Goal: Task Accomplishment & Management: Complete application form

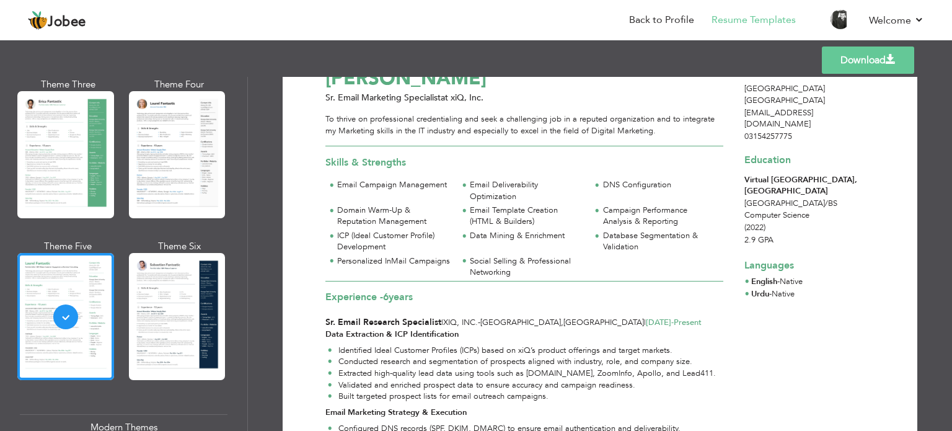
scroll to position [52, 0]
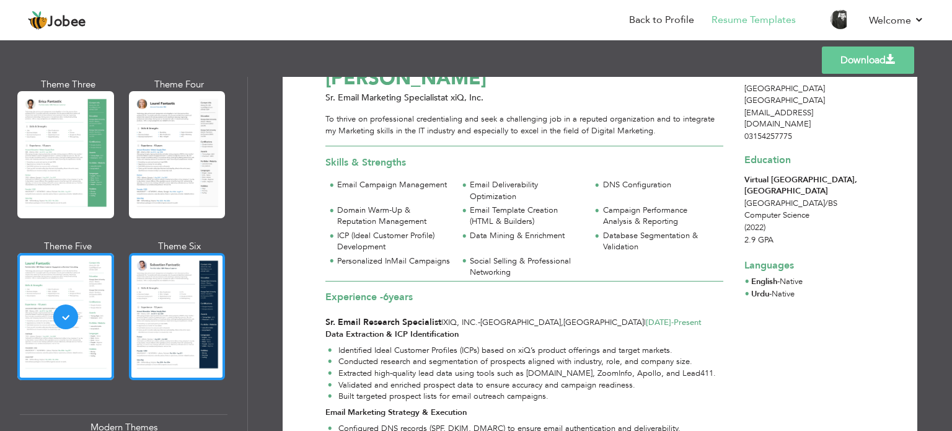
click at [166, 268] on div at bounding box center [177, 316] width 97 height 127
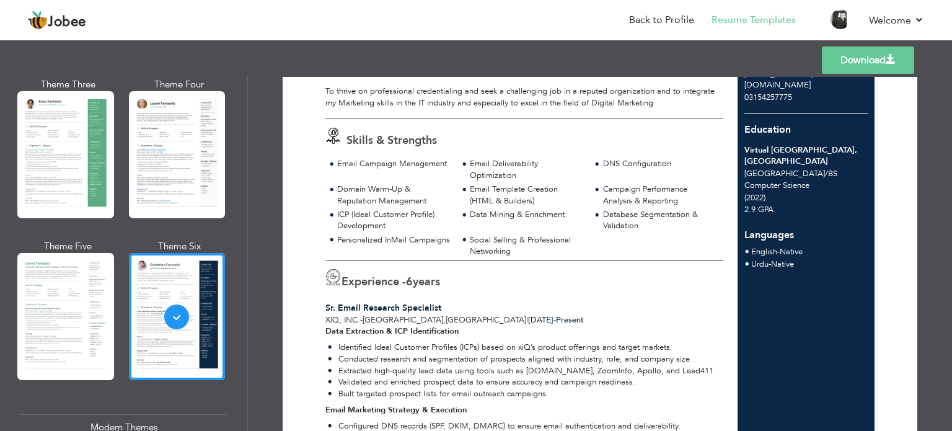
scroll to position [100, 0]
click at [524, 200] on div "Email Template Creation (HTML & Builders)" at bounding box center [526, 195] width 113 height 23
click at [651, 23] on link "Back to Profile" at bounding box center [661, 20] width 65 height 14
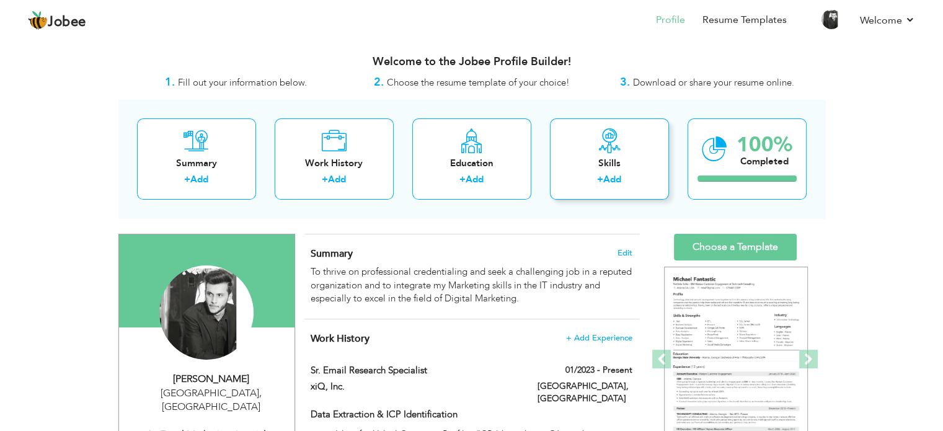
click at [580, 159] on div "Skills" at bounding box center [609, 163] width 99 height 13
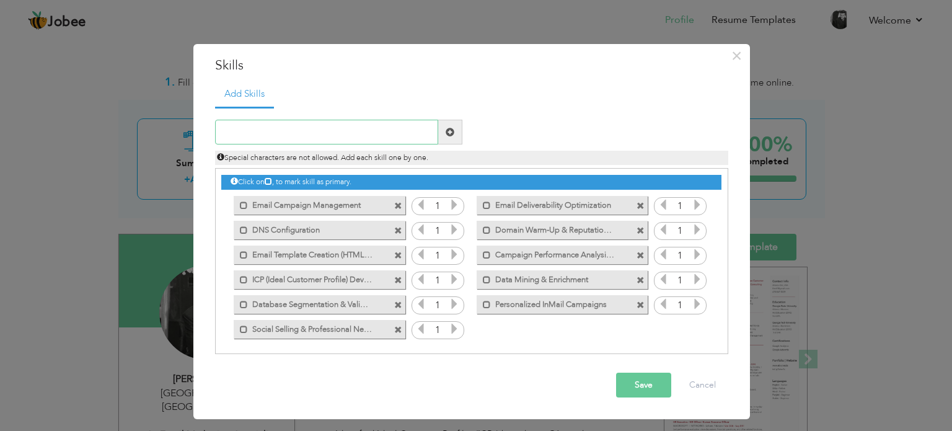
click at [354, 133] on input "text" at bounding box center [326, 132] width 223 height 25
type input "Social Media Marketing"
click at [451, 131] on span at bounding box center [450, 132] width 9 height 9
click at [342, 124] on input "text" at bounding box center [326, 132] width 223 height 25
type input "Facebook Organic Marketing"
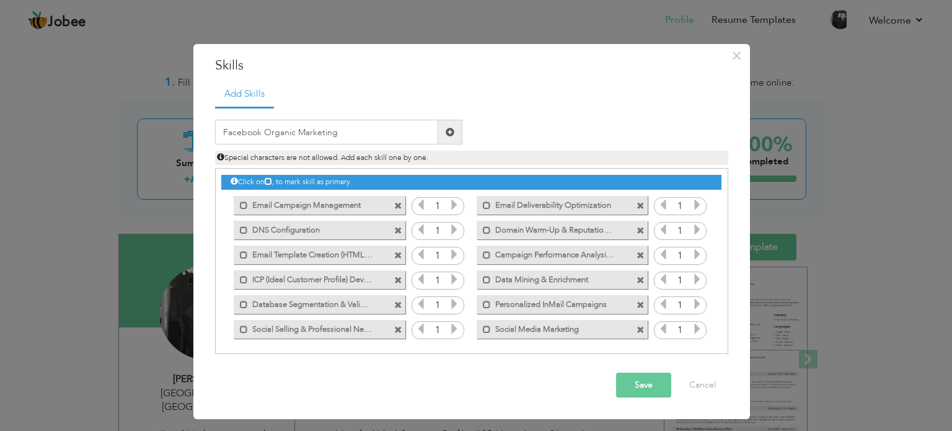
click at [449, 132] on span at bounding box center [450, 132] width 9 height 9
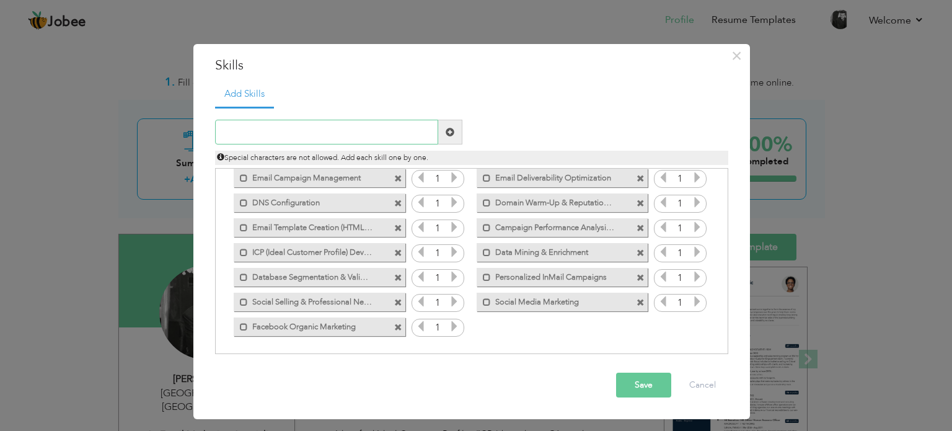
click at [322, 133] on input "text" at bounding box center [326, 132] width 223 height 25
type input "Social Media Branding"
click at [454, 133] on span at bounding box center [450, 132] width 9 height 9
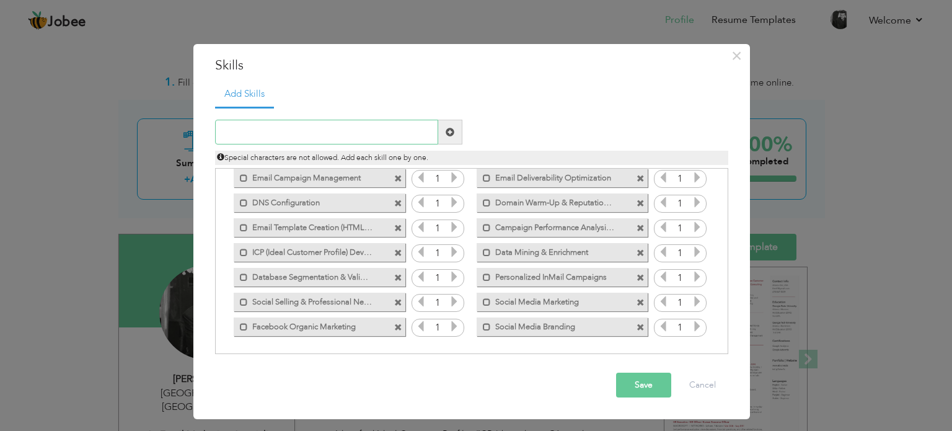
click at [286, 131] on input "text" at bounding box center [326, 132] width 223 height 25
type input "Lead Generation"
click at [449, 133] on span at bounding box center [450, 132] width 9 height 9
click at [341, 134] on input "text" at bounding box center [326, 132] width 223 height 25
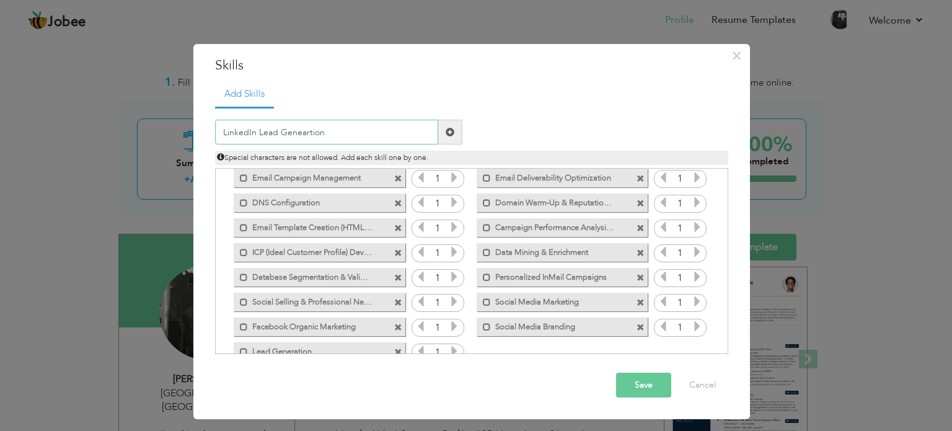
type input "LinkedIn Lead Geneartion"
click at [449, 131] on span at bounding box center [450, 132] width 9 height 9
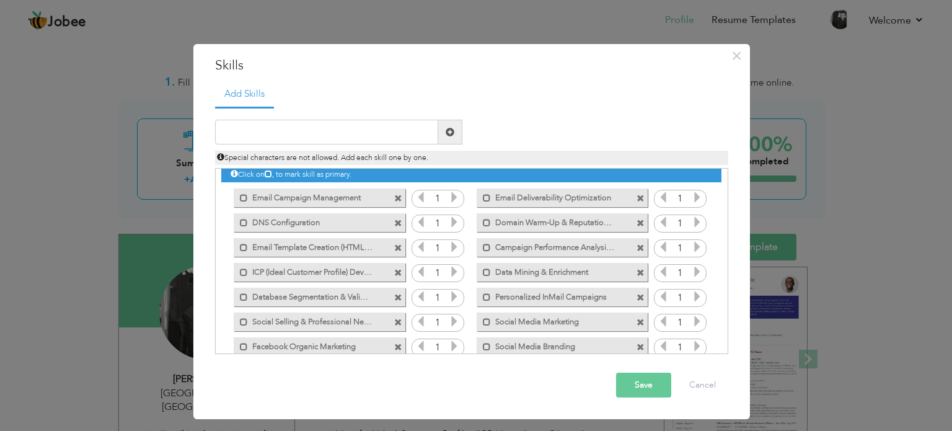
scroll to position [0, 0]
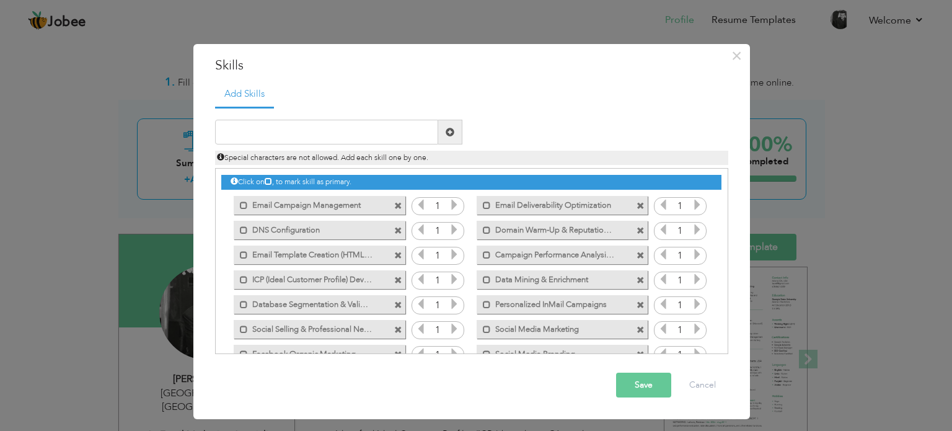
click at [640, 229] on span at bounding box center [641, 231] width 8 height 8
click at [345, 131] on input "text" at bounding box center [326, 132] width 223 height 25
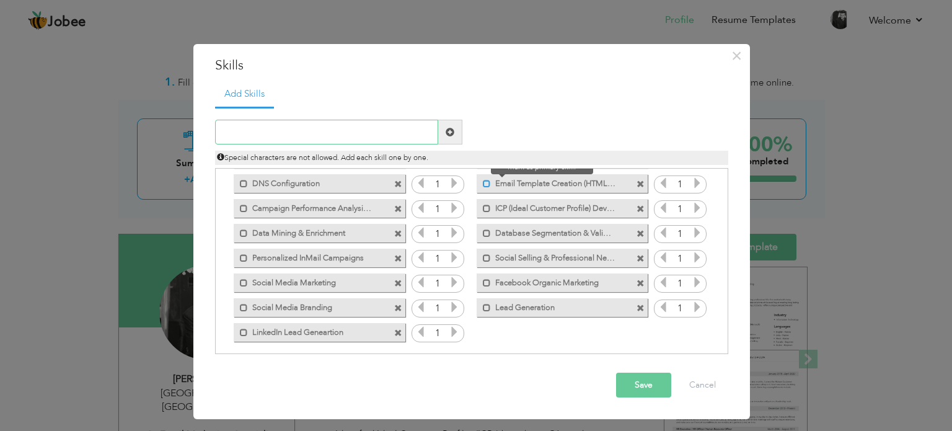
scroll to position [52, 0]
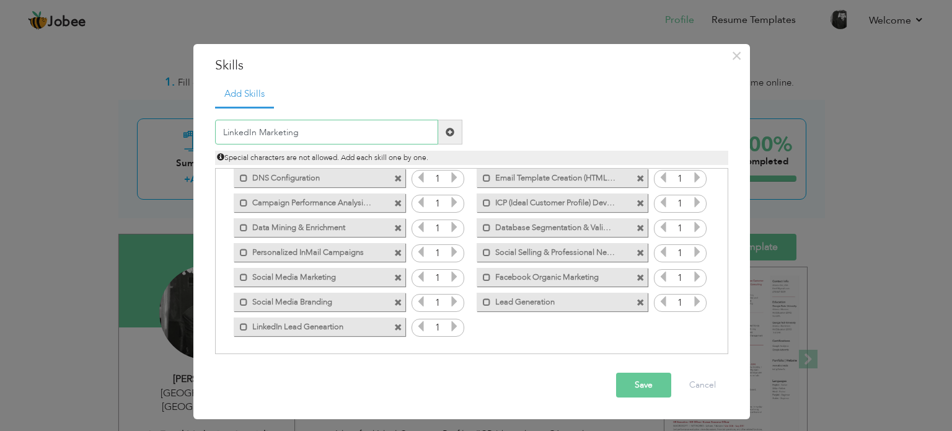
type input "LinkedIn Marketing"
click at [452, 128] on span at bounding box center [450, 132] width 9 height 9
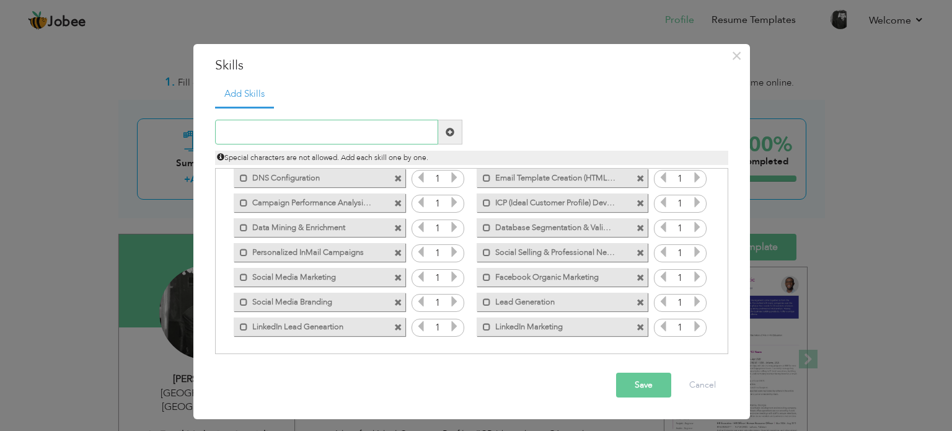
click at [330, 128] on input "text" at bounding box center [326, 132] width 223 height 25
type input "Social Media Content"
click at [330, 128] on input "text" at bounding box center [326, 132] width 223 height 25
type input "Social Media Marketing"
click at [450, 131] on span at bounding box center [450, 132] width 9 height 9
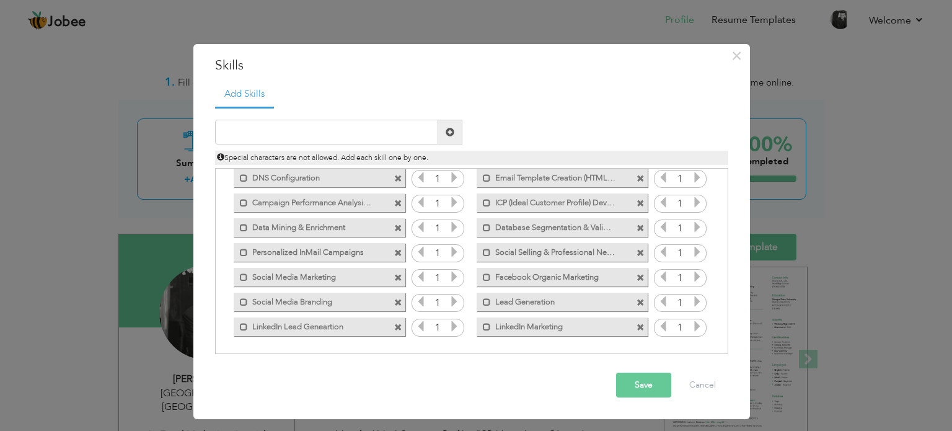
click at [643, 387] on button "Save" at bounding box center [643, 385] width 55 height 25
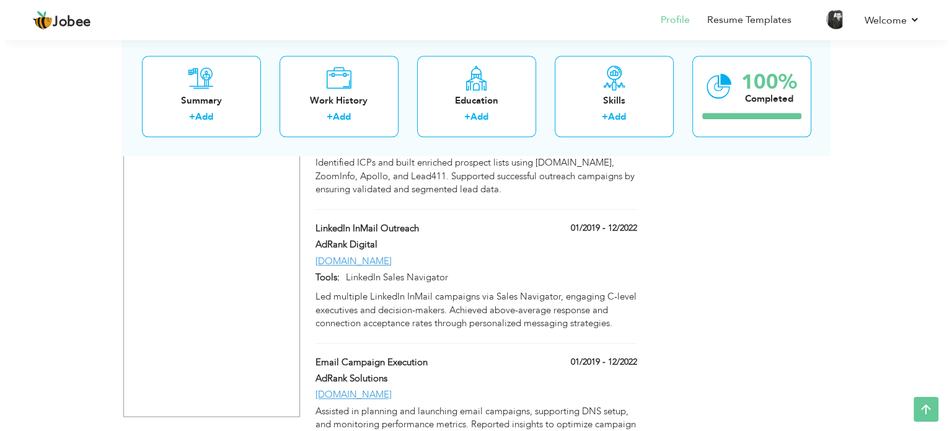
scroll to position [1471, 0]
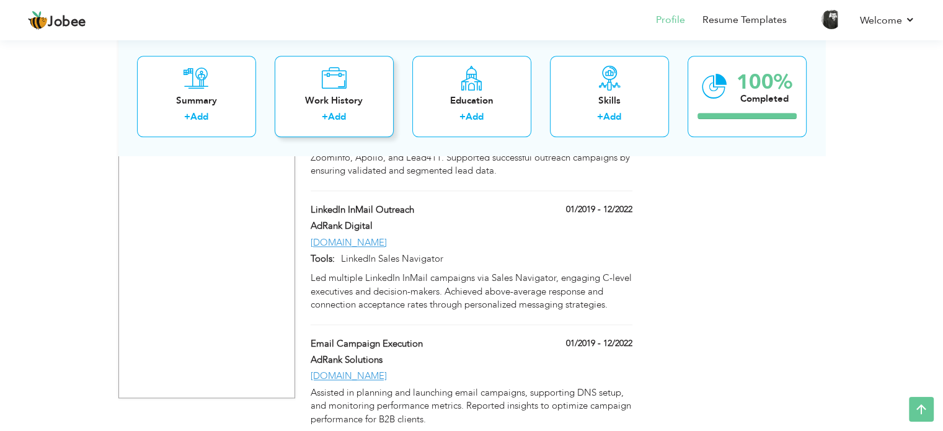
click at [345, 95] on div "Work History" at bounding box center [334, 100] width 99 height 13
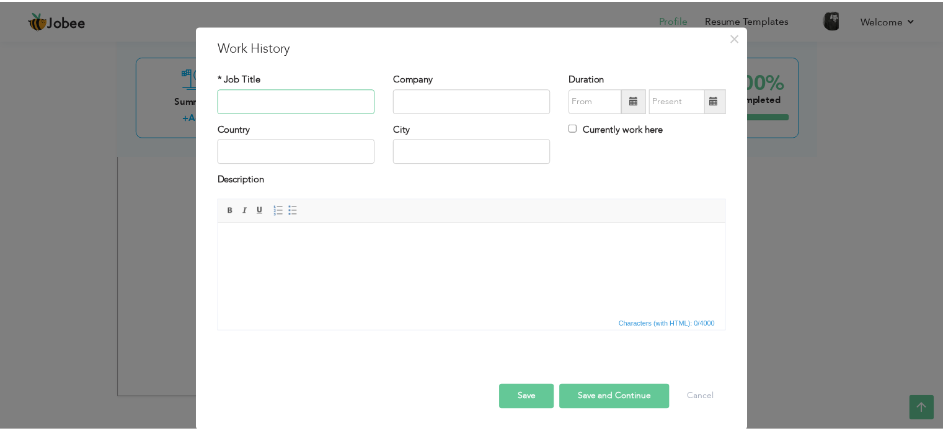
scroll to position [0, 0]
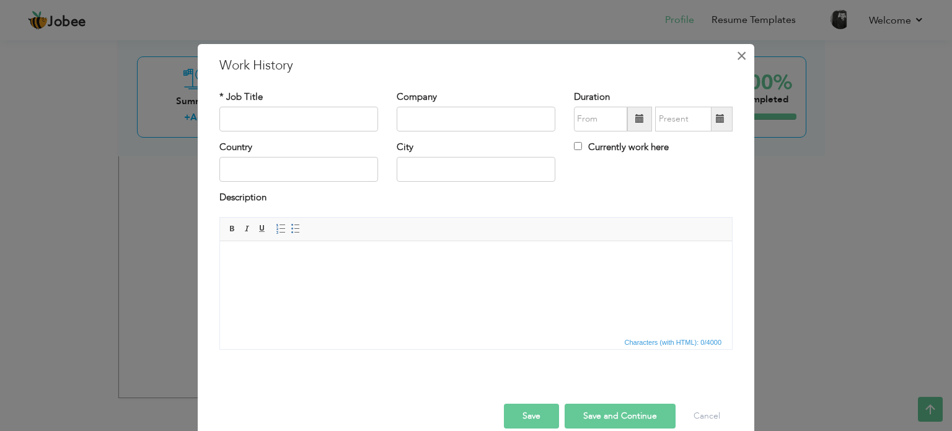
click at [741, 53] on span "×" at bounding box center [742, 56] width 11 height 22
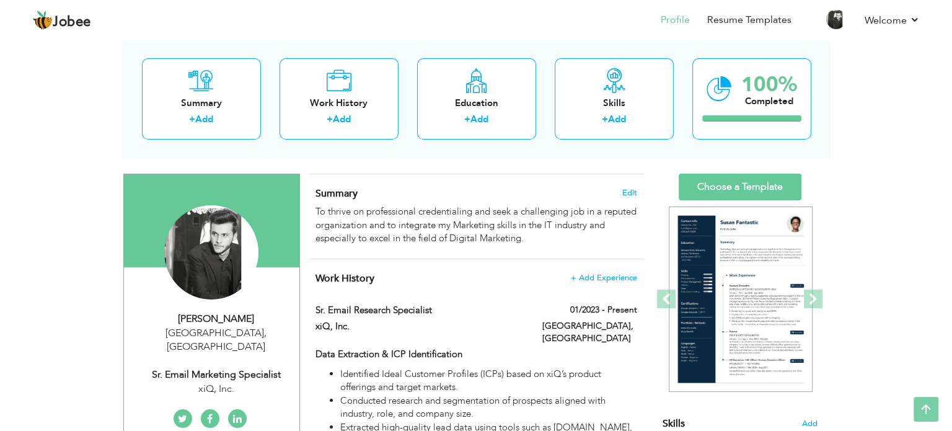
scroll to position [60, 0]
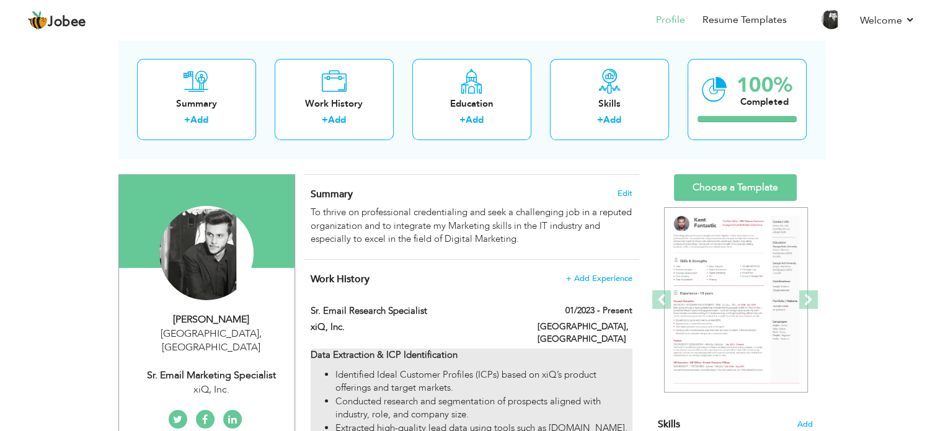
click at [590, 368] on li "Identified Ideal Customer Profiles (ICPs) based on xiQ’s product offerings and …" at bounding box center [483, 381] width 296 height 27
type input "Sr. Email Research Specialist"
type input "xiQ, Inc."
type input "01/2023"
type input "[GEOGRAPHIC_DATA]"
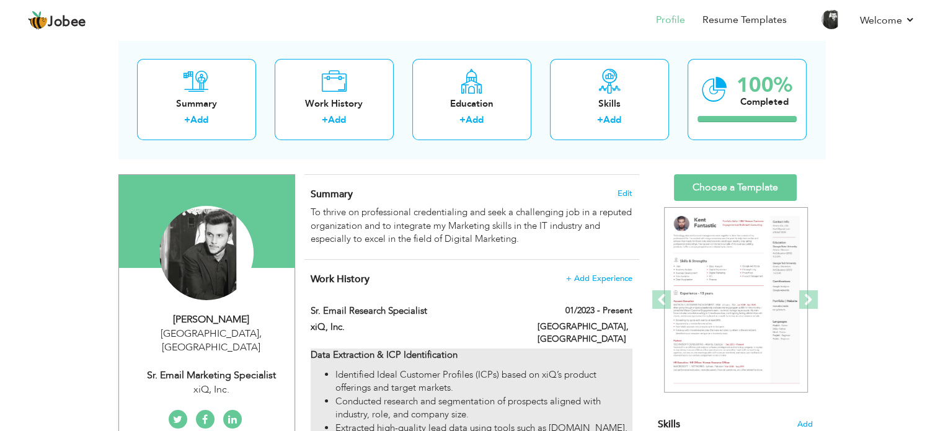
type input "[GEOGRAPHIC_DATA]"
checkbox input "true"
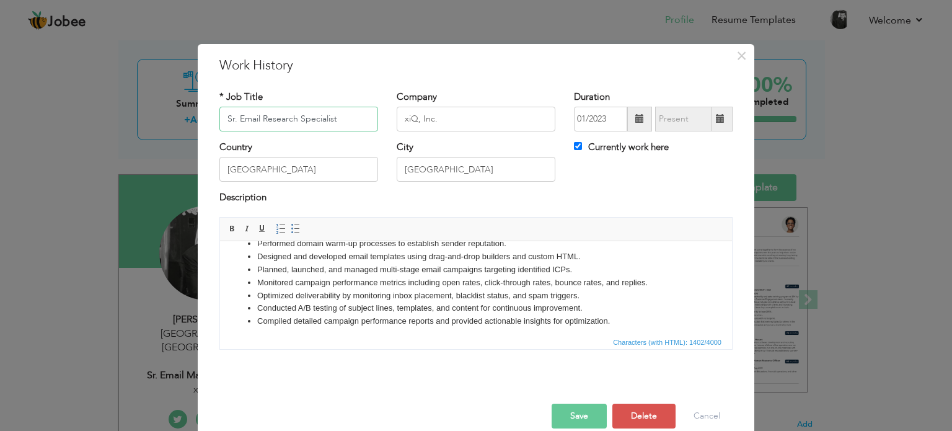
scroll to position [144, 0]
click at [404, 255] on li "Designed and developed email templates using drag-and-drop builders and custom …" at bounding box center [476, 255] width 438 height 13
click at [428, 255] on li "Designed and developed email templates." at bounding box center [476, 255] width 438 height 13
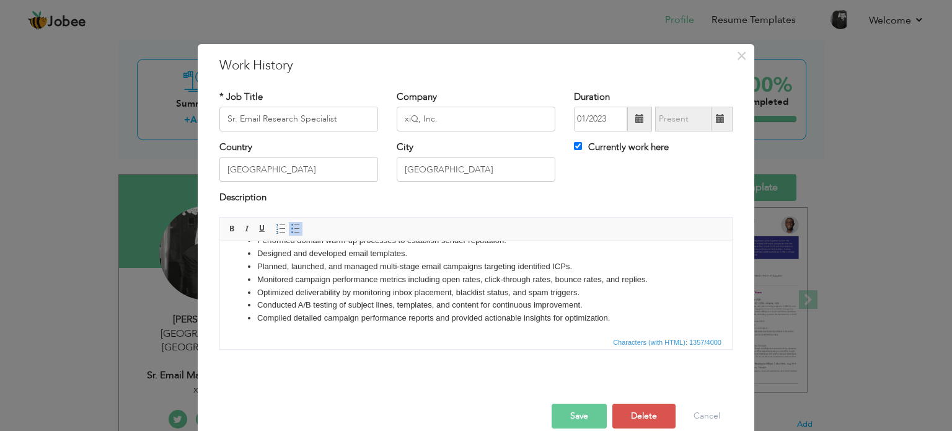
scroll to position [149, 0]
click at [580, 291] on li "Optimized deliverability by monitoring inbox placement, blacklist status, and s…" at bounding box center [476, 289] width 438 height 13
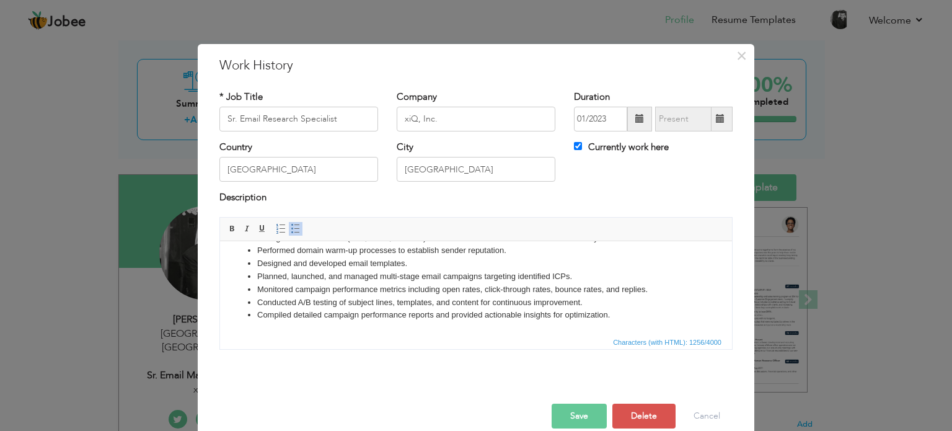
scroll to position [0, 0]
click at [568, 410] on button "Save" at bounding box center [579, 416] width 55 height 25
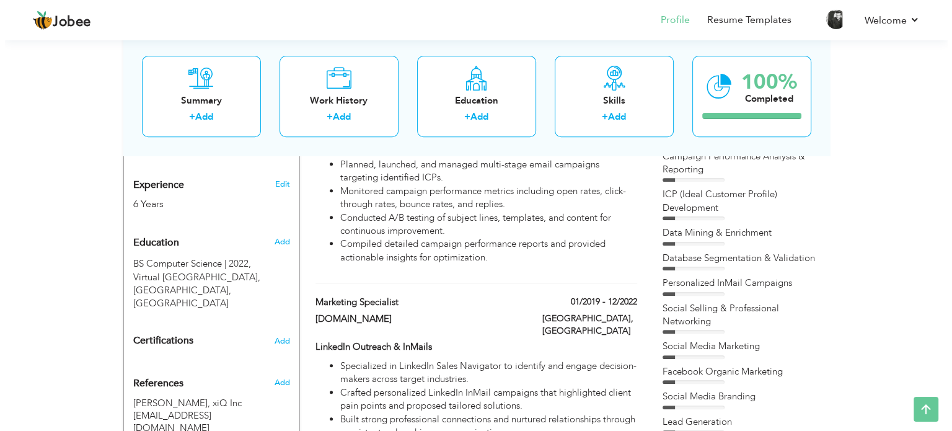
scroll to position [471, 0]
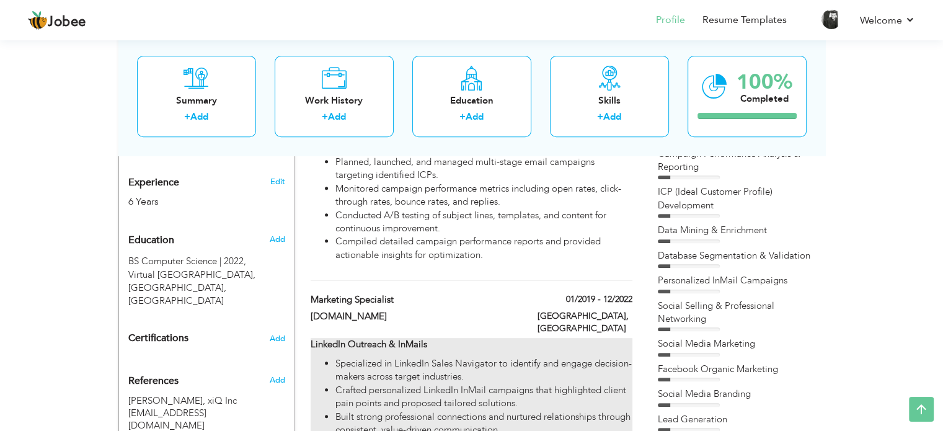
click at [546, 357] on li "Specialized in LinkedIn Sales Navigator to identify and engage decision-makers …" at bounding box center [483, 370] width 296 height 27
type input "Marketing Specialist"
type input "[DOMAIN_NAME]"
type input "01/2019"
type input "12/2022"
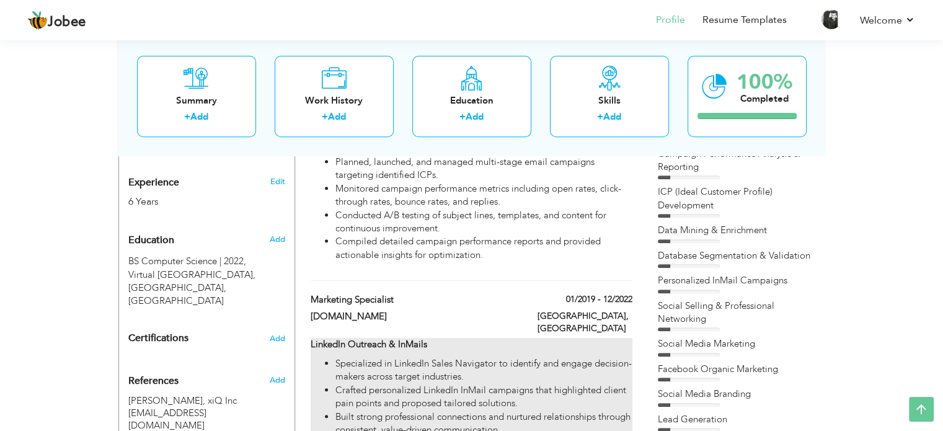
checkbox input "false"
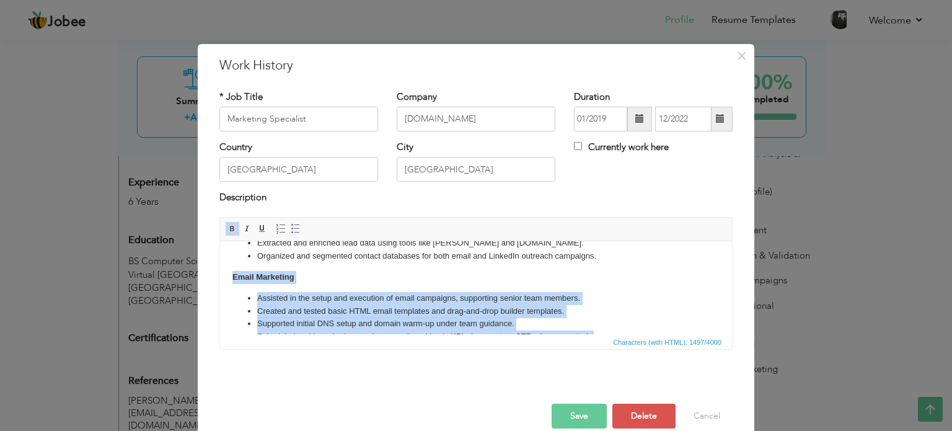
scroll to position [178, 0]
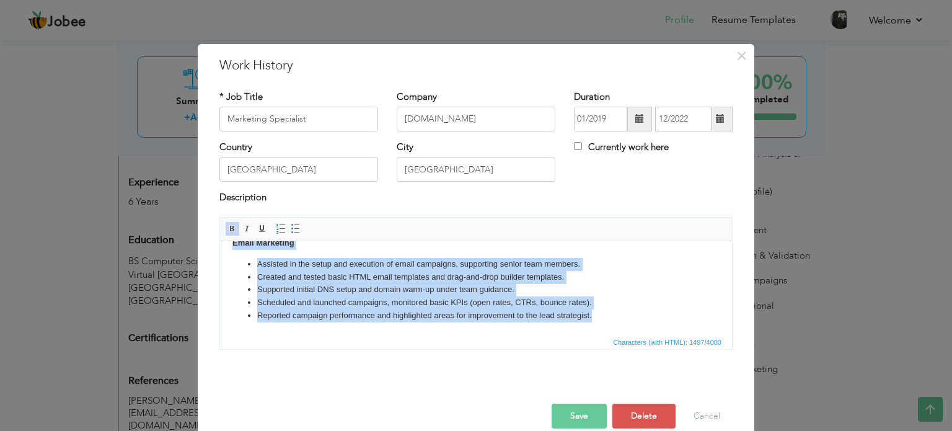
drag, startPoint x: 232, startPoint y: 273, endPoint x: 594, endPoint y: 313, distance: 364.2
click at [594, 313] on body "LinkedIn Outreach & InMails Specialized in LinkedIn Sales Navigator to identify…" at bounding box center [476, 198] width 487 height 247
click at [594, 313] on li "Reported campaign performance and highlighted areas for improvement to the lead…" at bounding box center [476, 315] width 438 height 13
drag, startPoint x: 231, startPoint y: 261, endPoint x: 605, endPoint y: 314, distance: 378.3
click at [605, 314] on html "LinkedIn Outreach & InMails Specialized in LinkedIn Sales Navigator to identify…" at bounding box center [476, 199] width 512 height 272
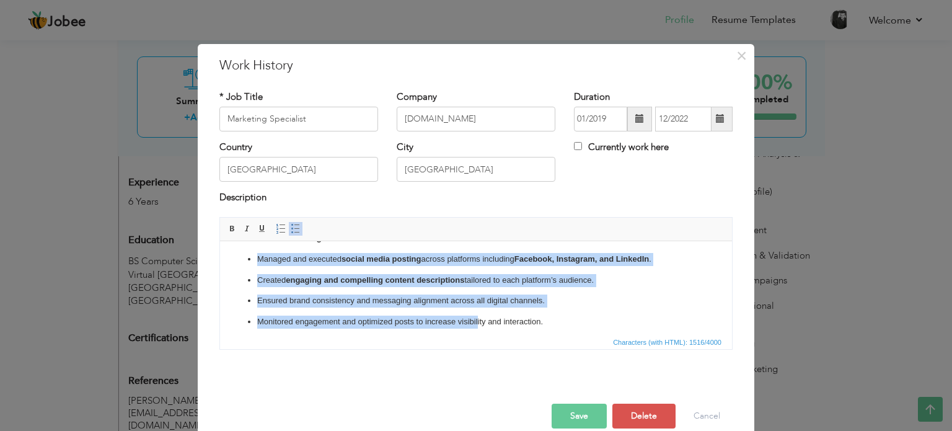
scroll to position [189, 0]
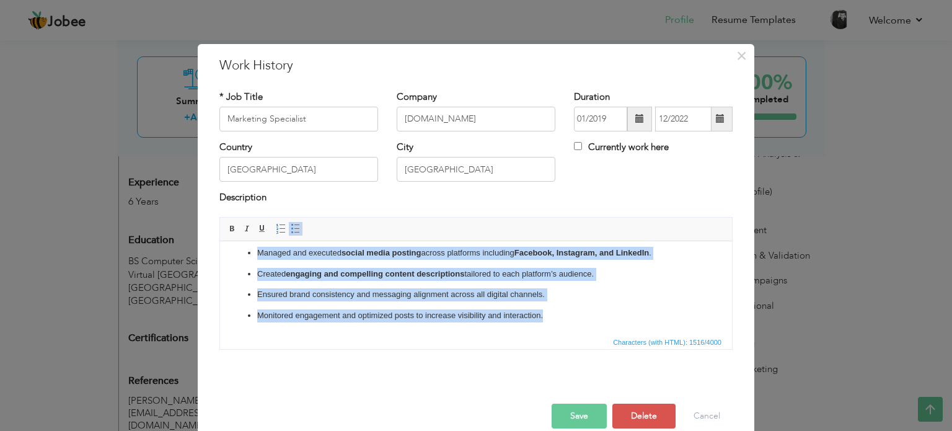
drag, startPoint x: 249, startPoint y: 270, endPoint x: 549, endPoint y: 320, distance: 304.3
click at [549, 320] on ul "Managed and executed social media posting across platforms including Facebook, …" at bounding box center [476, 284] width 487 height 76
click at [549, 320] on p "Monitored engagement and optimized posts to increase visibility and interaction." at bounding box center [476, 315] width 438 height 13
drag, startPoint x: 255, startPoint y: 265, endPoint x: 548, endPoint y: 326, distance: 299.0
click at [548, 326] on html "LinkedIn Outreach & InMails Specialized in LinkedIn Sales Navigator to identify…" at bounding box center [476, 192] width 512 height 283
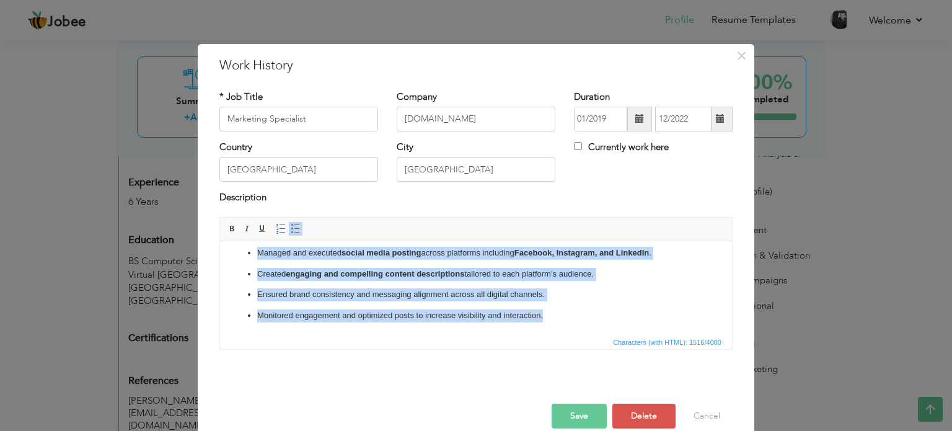
click at [291, 224] on span at bounding box center [296, 229] width 10 height 10
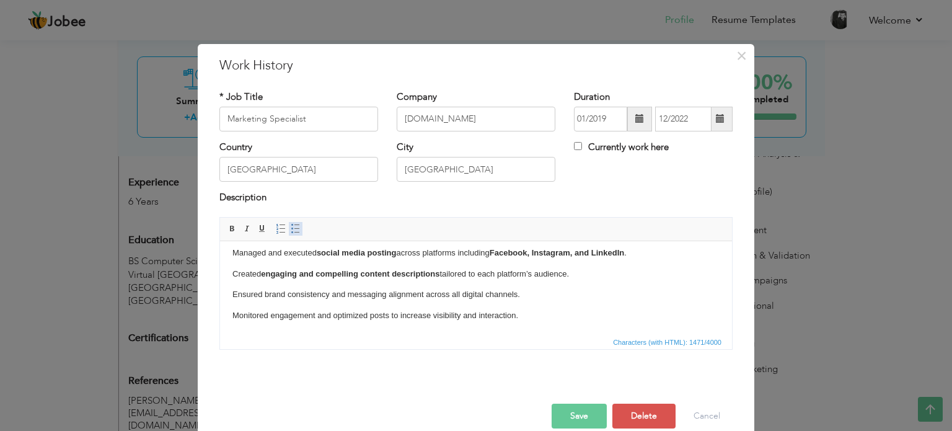
click at [291, 224] on span at bounding box center [296, 229] width 10 height 10
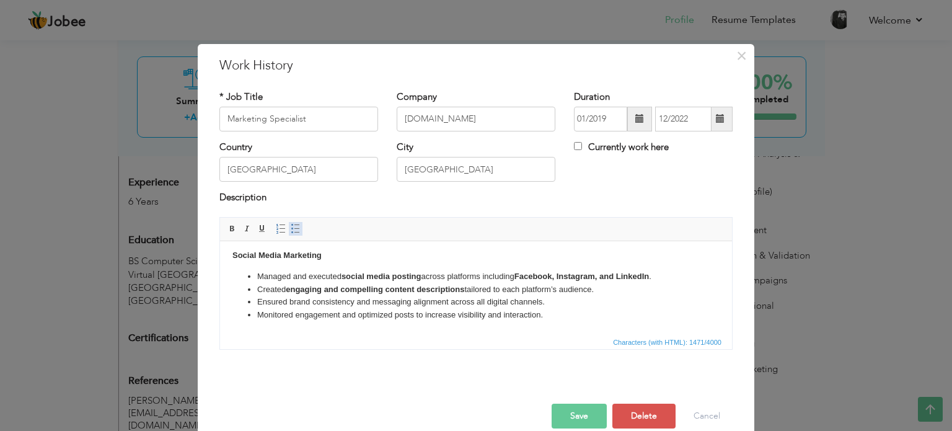
scroll to position [165, 0]
click at [228, 230] on span at bounding box center [233, 229] width 10 height 10
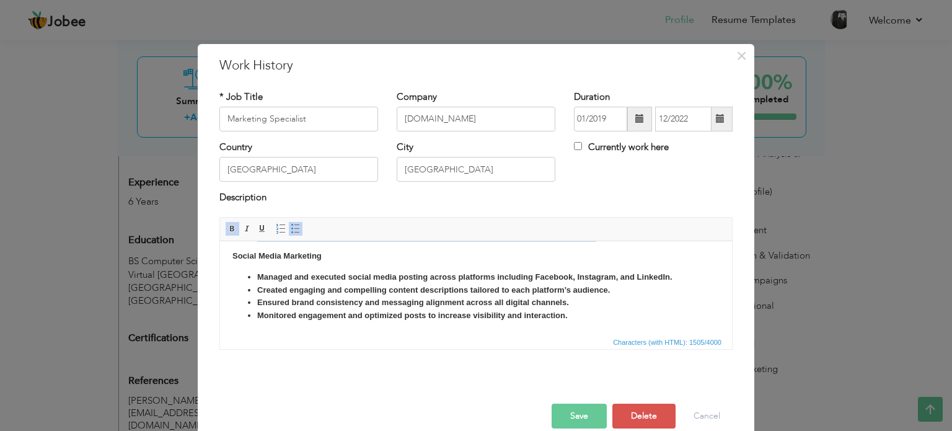
click at [228, 230] on span at bounding box center [233, 229] width 10 height 10
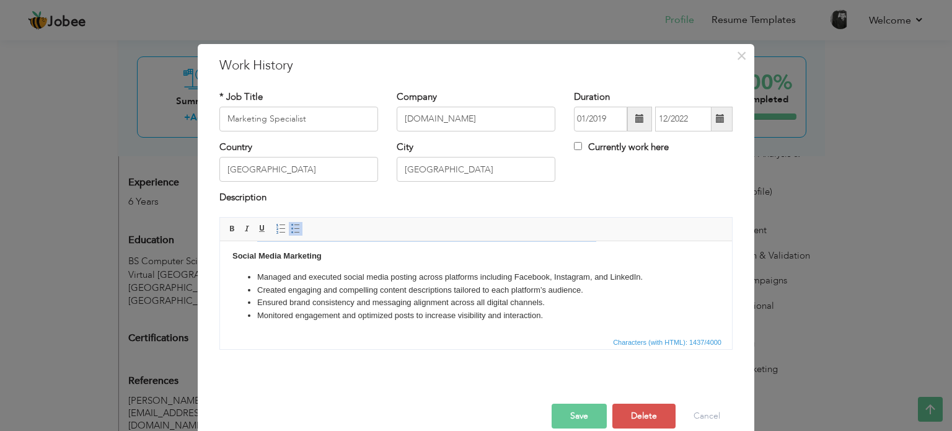
click at [575, 311] on li "Monitored engagement and optimized posts to increase visibility and interaction." at bounding box center [476, 315] width 438 height 13
click at [580, 418] on button "Save" at bounding box center [579, 416] width 55 height 25
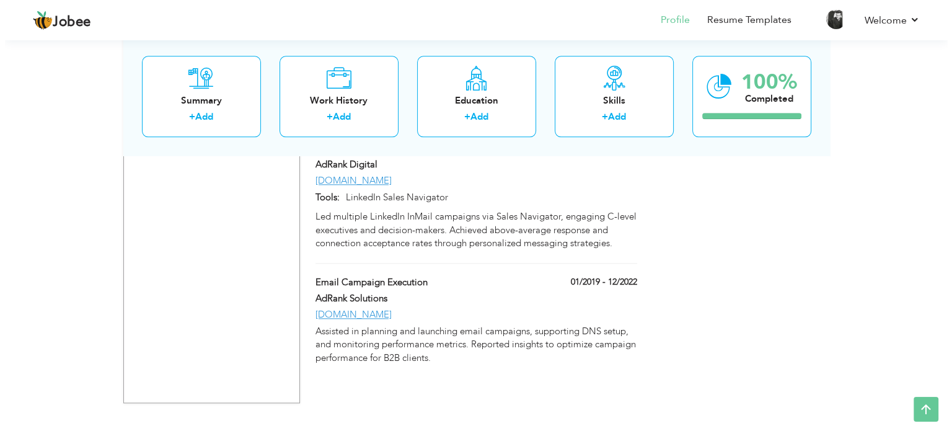
scroll to position [1468, 0]
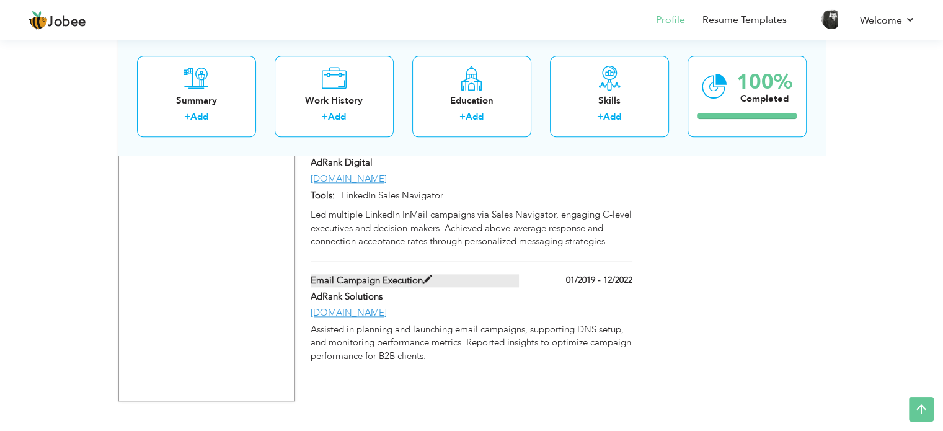
click at [426, 275] on span at bounding box center [427, 279] width 9 height 9
type input "Email Campaign Execution"
type input "AdRank Solutions"
type input "01/2019"
type input "12/2022"
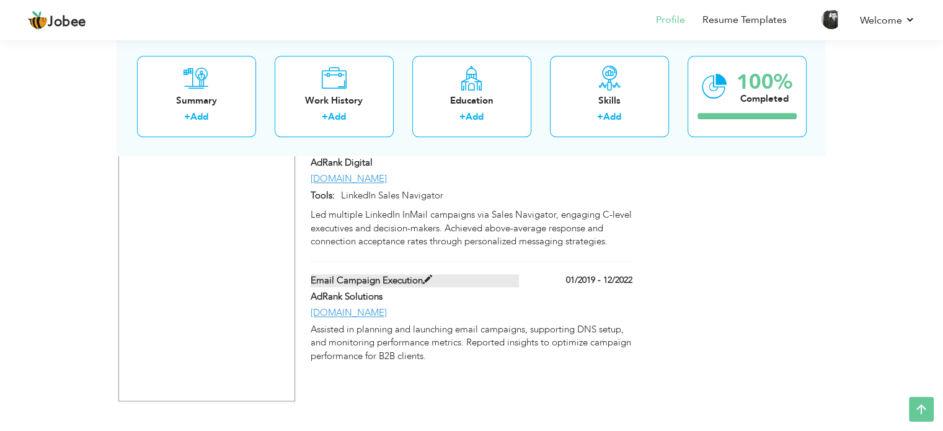
type input "[DOMAIN_NAME]"
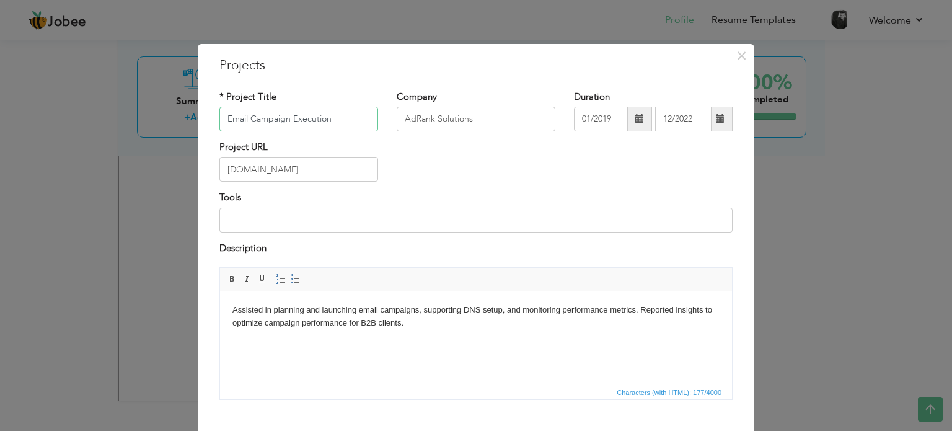
paste input "Social Media Marketing"
type input "Social Media Marketing"
click at [305, 321] on body "Assisted in planning and launching email campaigns, supporting DNS setup, and m…" at bounding box center [476, 317] width 487 height 26
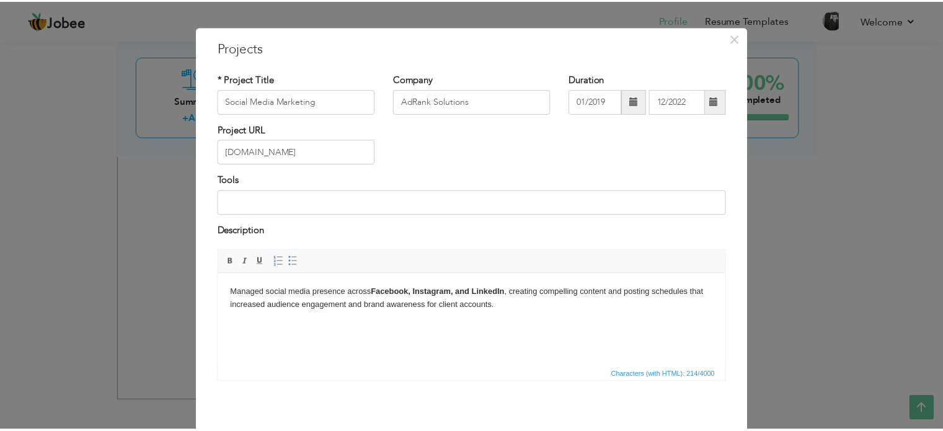
scroll to position [69, 0]
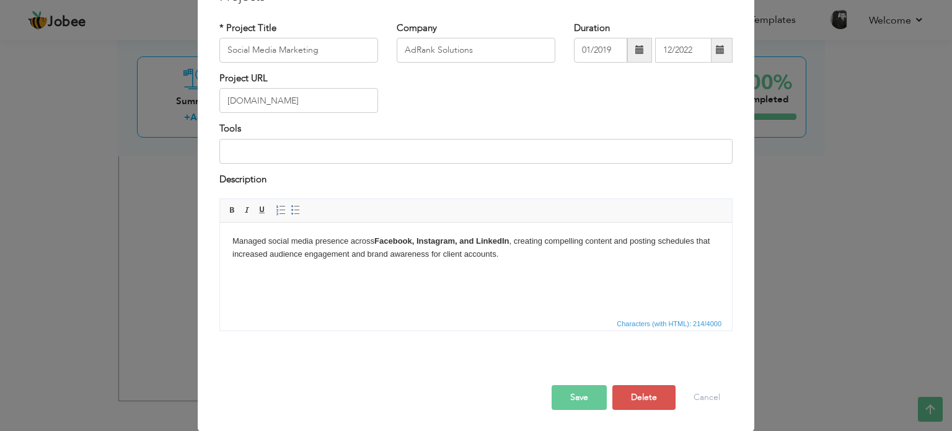
click at [582, 404] on button "Save" at bounding box center [579, 397] width 55 height 25
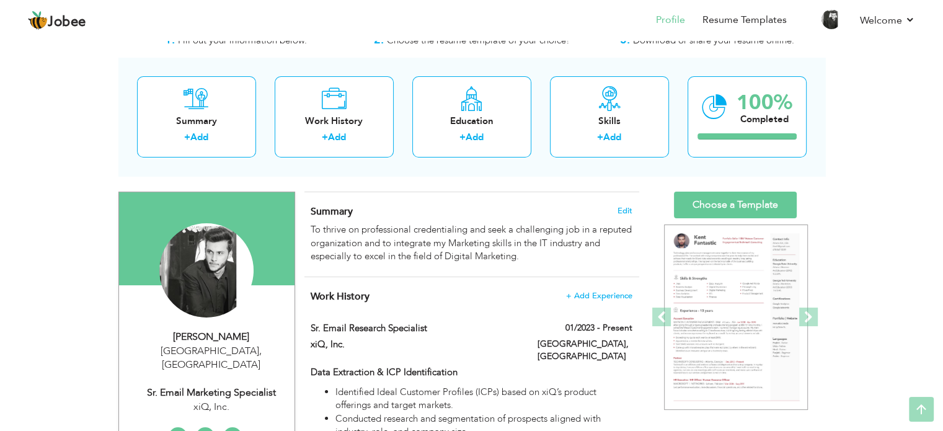
scroll to position [0, 0]
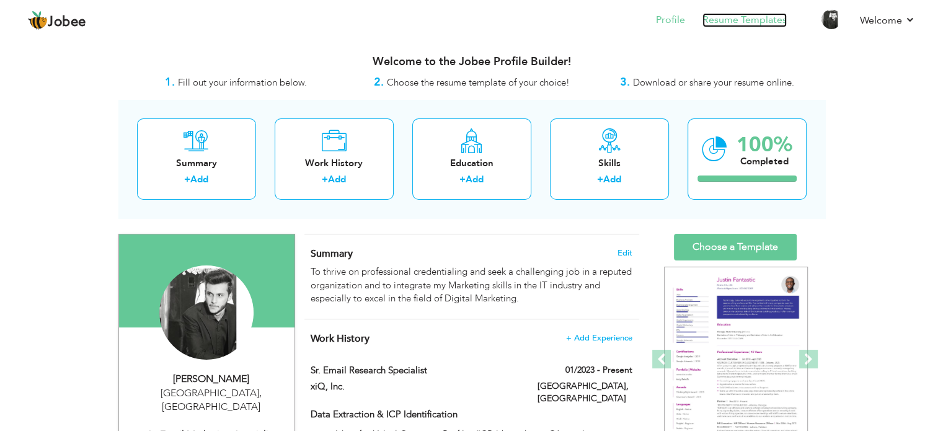
click at [738, 19] on link "Resume Templates" at bounding box center [745, 20] width 84 height 14
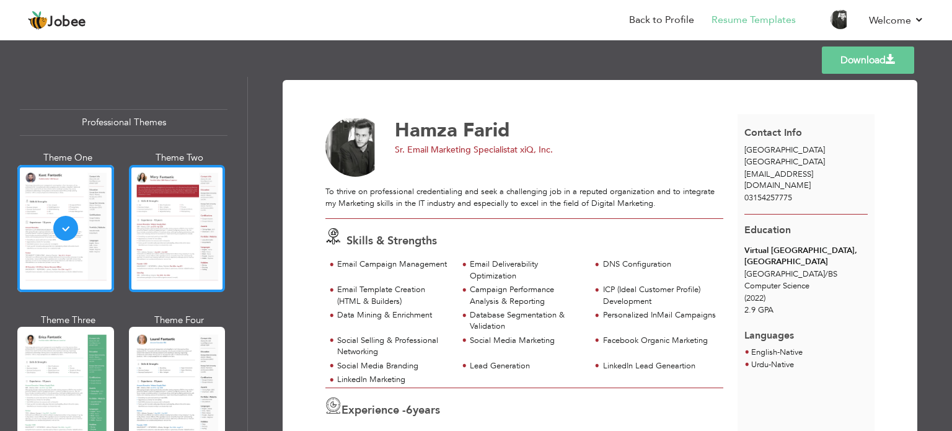
click at [163, 220] on div at bounding box center [177, 228] width 97 height 127
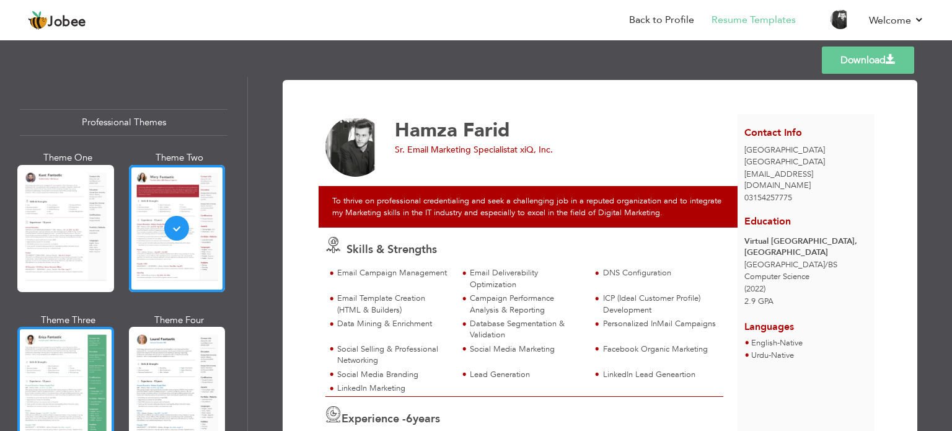
click at [45, 369] on div at bounding box center [65, 390] width 97 height 127
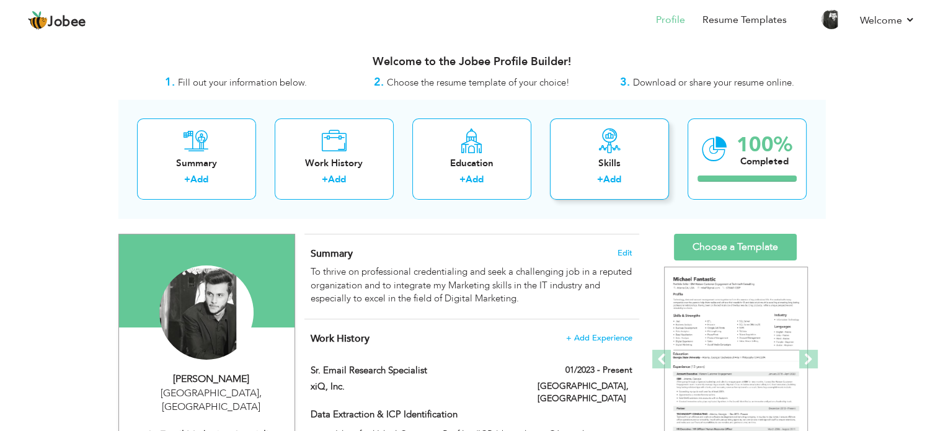
click at [608, 149] on icon at bounding box center [609, 140] width 25 height 25
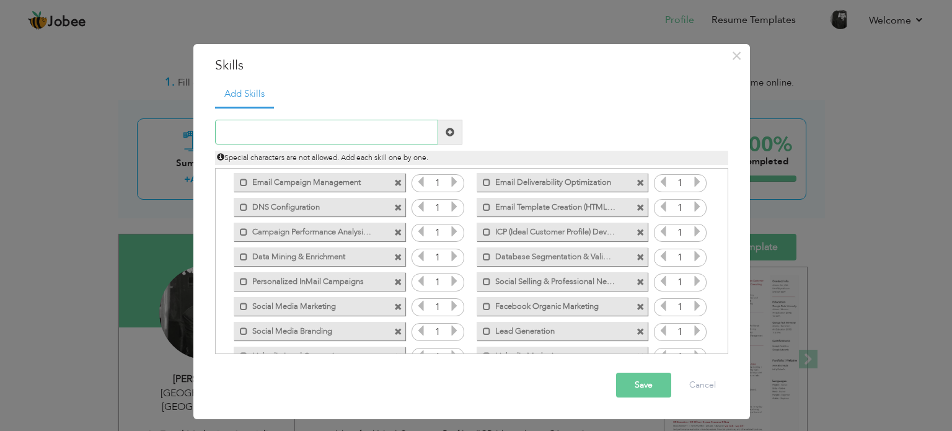
scroll to position [22, 0]
drag, startPoint x: 308, startPoint y: 280, endPoint x: 308, endPoint y: 237, distance: 43.4
click at [308, 237] on div "Click on , to mark skill as primary. Mark as primary skill. Email Campaign Mana…" at bounding box center [471, 257] width 500 height 222
click at [321, 249] on label "Data Mining & Enrichment" at bounding box center [310, 256] width 125 height 16
click at [247, 254] on span at bounding box center [246, 258] width 8 height 8
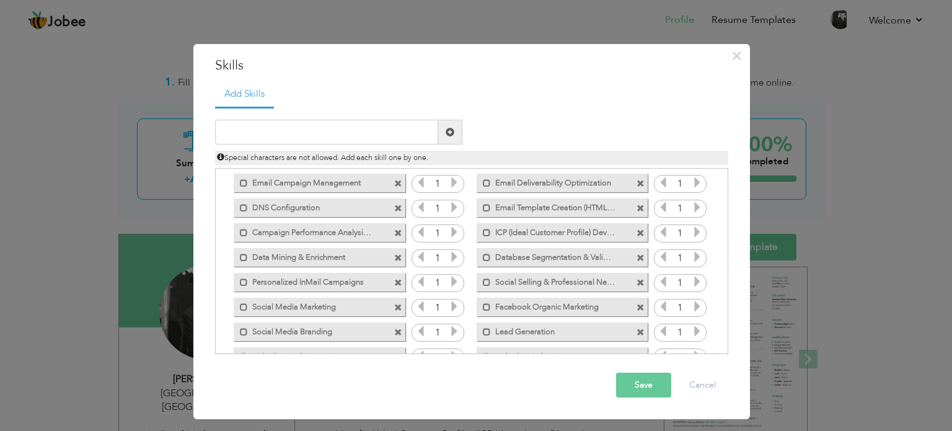
scroll to position [52, 0]
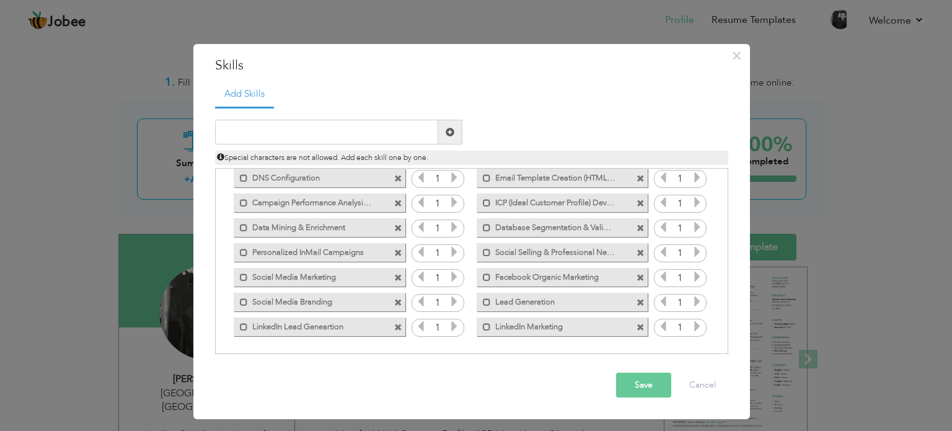
click at [419, 275] on icon at bounding box center [420, 276] width 11 height 11
click at [455, 277] on icon at bounding box center [454, 276] width 11 height 11
click at [417, 280] on icon at bounding box center [420, 276] width 11 height 11
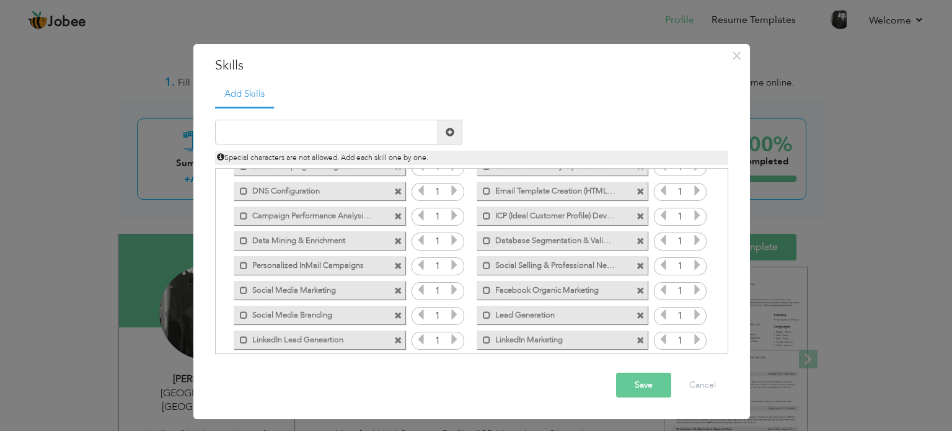
scroll to position [47, 0]
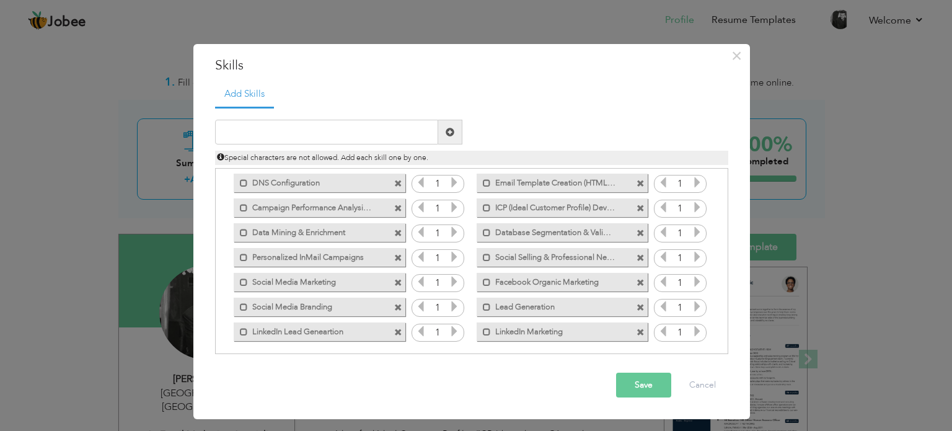
drag, startPoint x: 292, startPoint y: 335, endPoint x: 297, endPoint y: 252, distance: 82.6
click at [297, 252] on div "Click on , to mark skill as primary. Mark as primary skill. Email Campaign Mana…" at bounding box center [471, 233] width 500 height 222
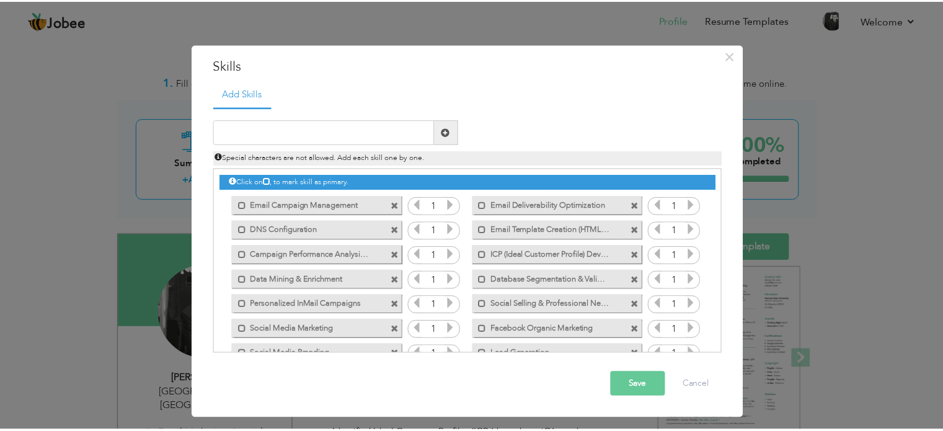
scroll to position [0, 0]
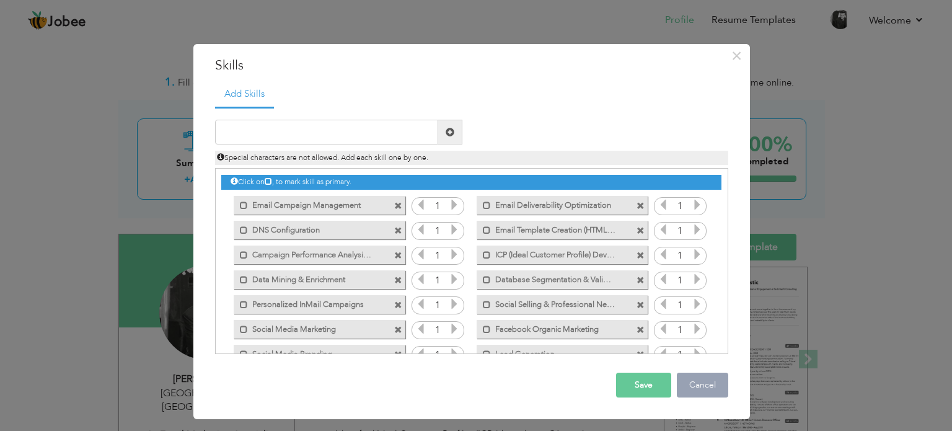
click at [694, 381] on button "Cancel" at bounding box center [702, 385] width 51 height 25
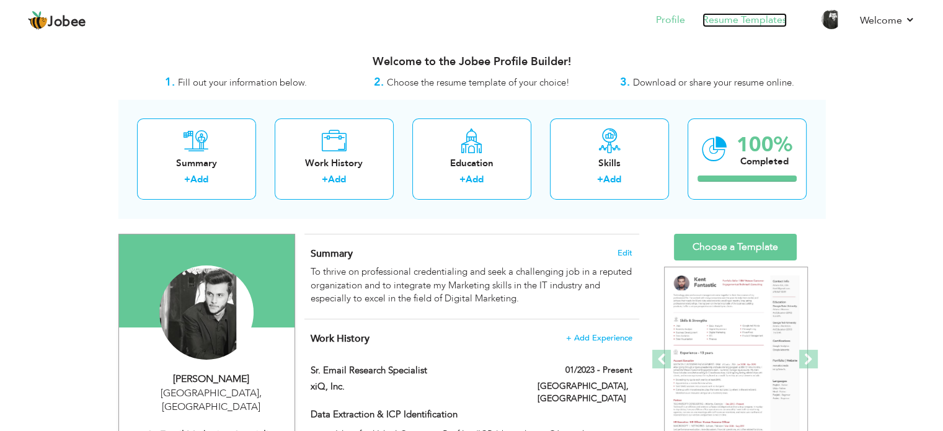
click at [732, 24] on link "Resume Templates" at bounding box center [745, 20] width 84 height 14
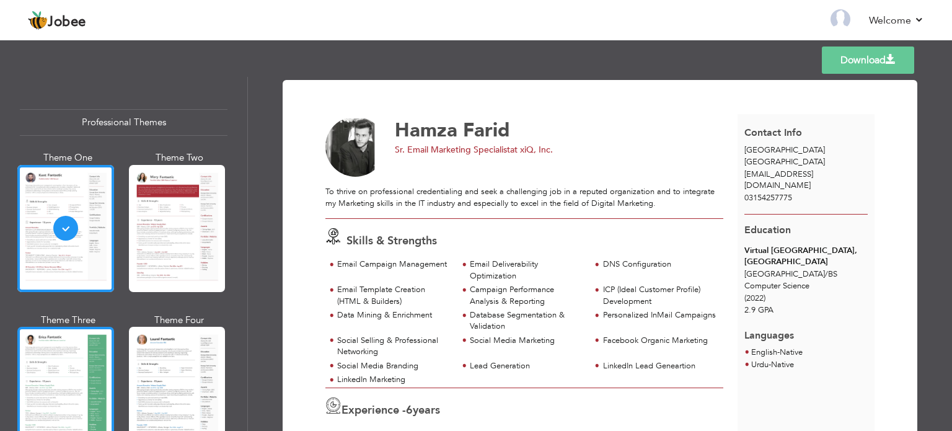
click at [79, 365] on div at bounding box center [65, 390] width 97 height 127
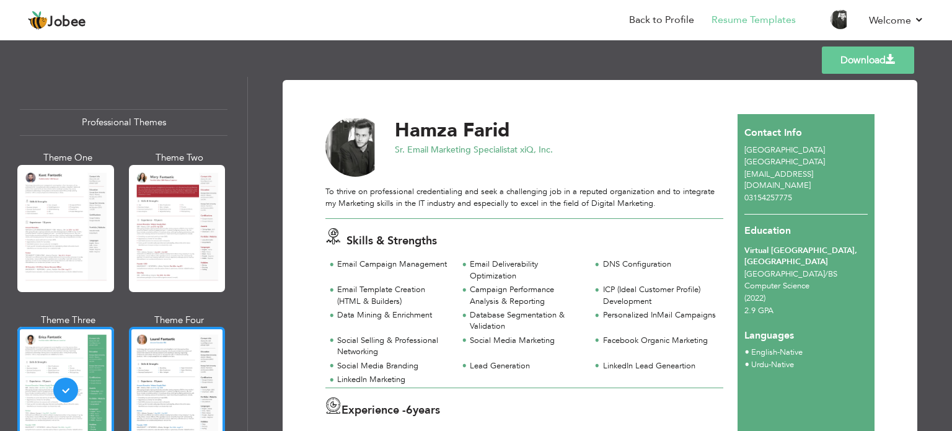
click at [170, 350] on div at bounding box center [177, 390] width 97 height 127
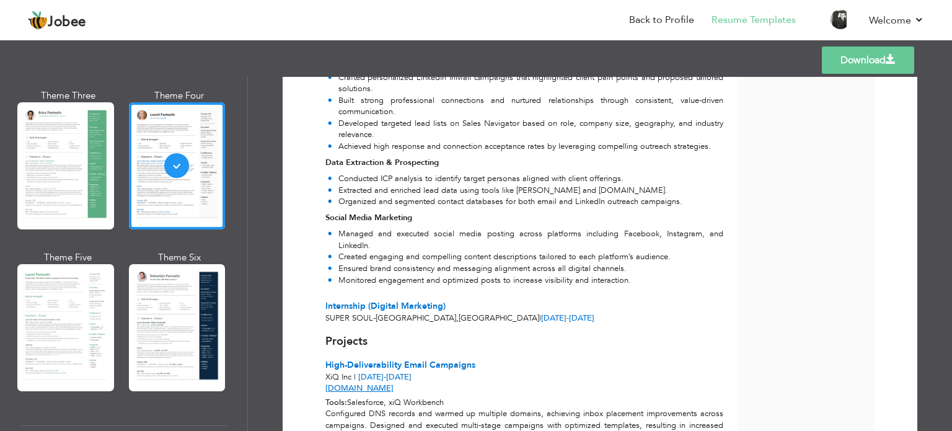
scroll to position [231, 0]
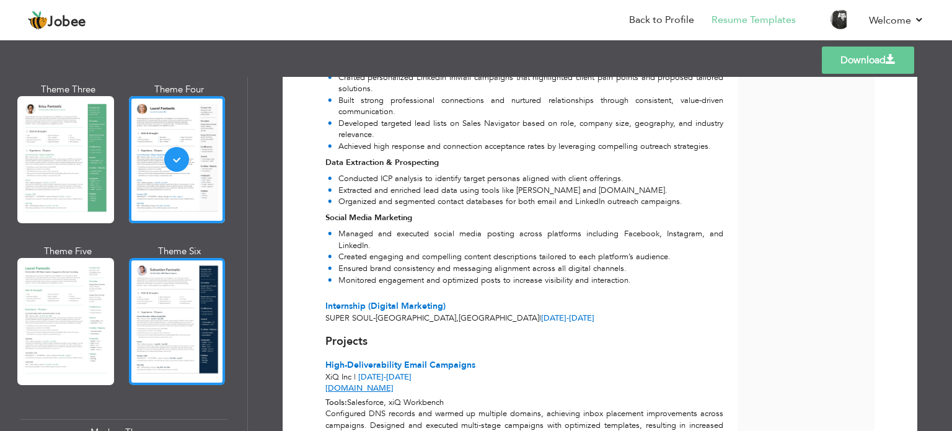
click at [156, 287] on div at bounding box center [177, 321] width 97 height 127
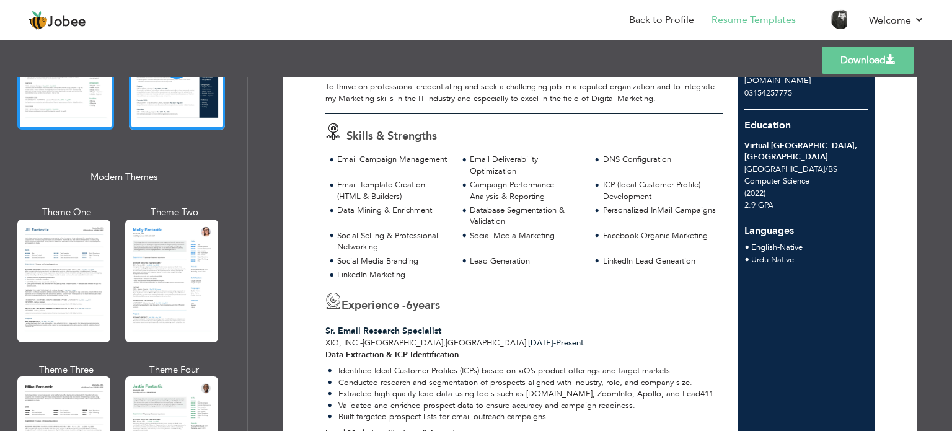
scroll to position [489, 0]
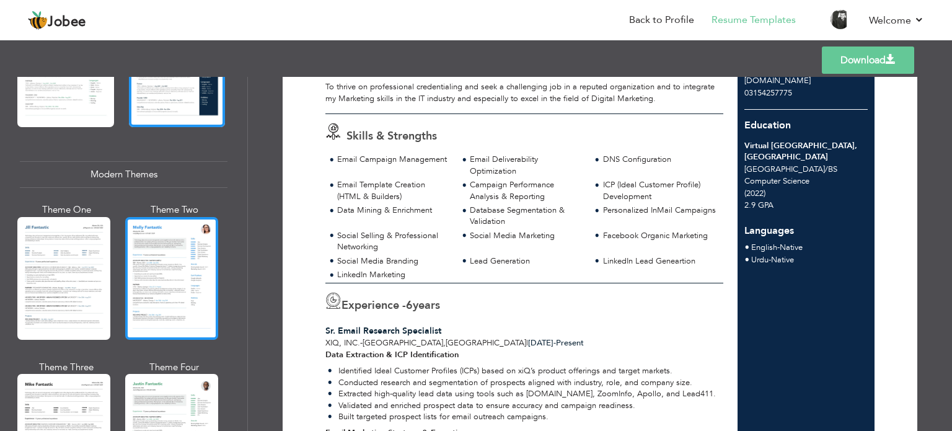
click at [164, 252] on div at bounding box center [171, 278] width 93 height 123
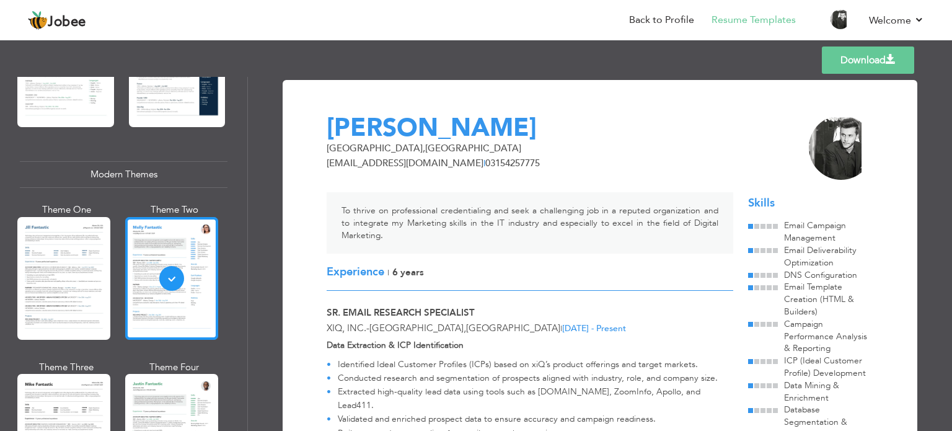
scroll to position [598, 0]
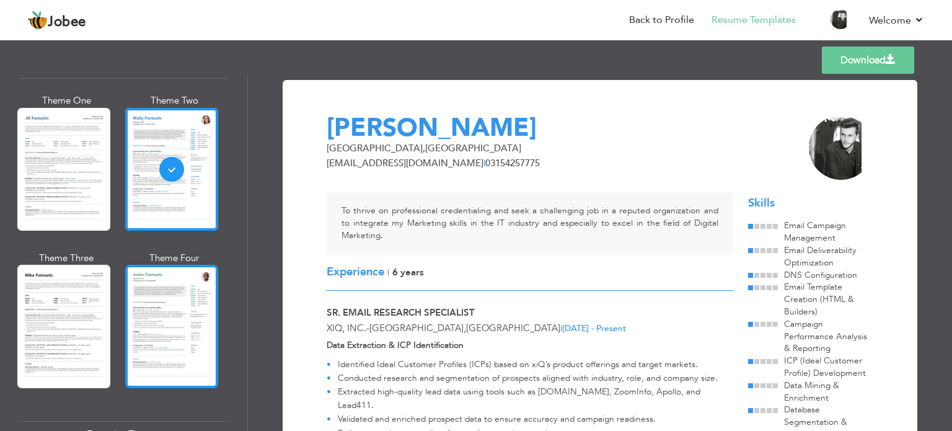
click at [160, 309] on div at bounding box center [171, 326] width 93 height 123
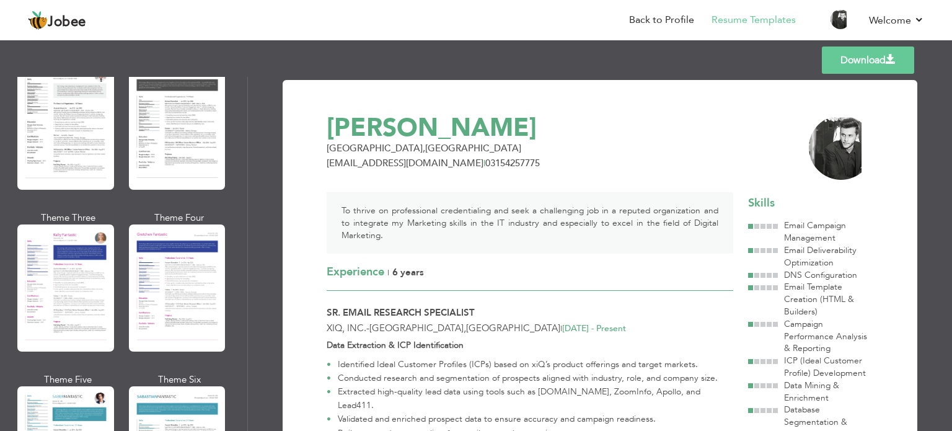
scroll to position [1498, 0]
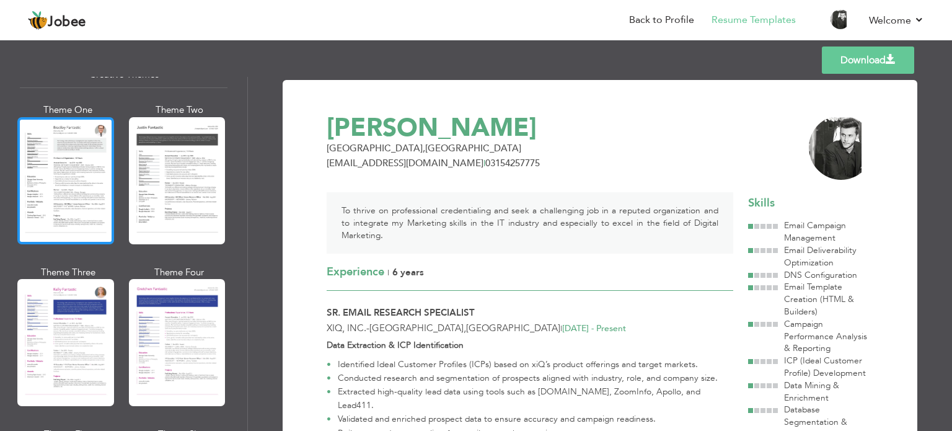
click at [102, 204] on div at bounding box center [65, 180] width 97 height 127
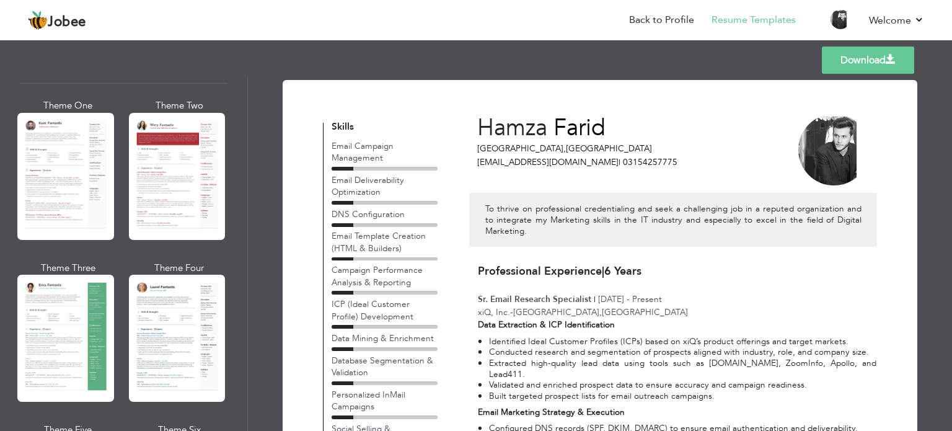
scroll to position [0, 0]
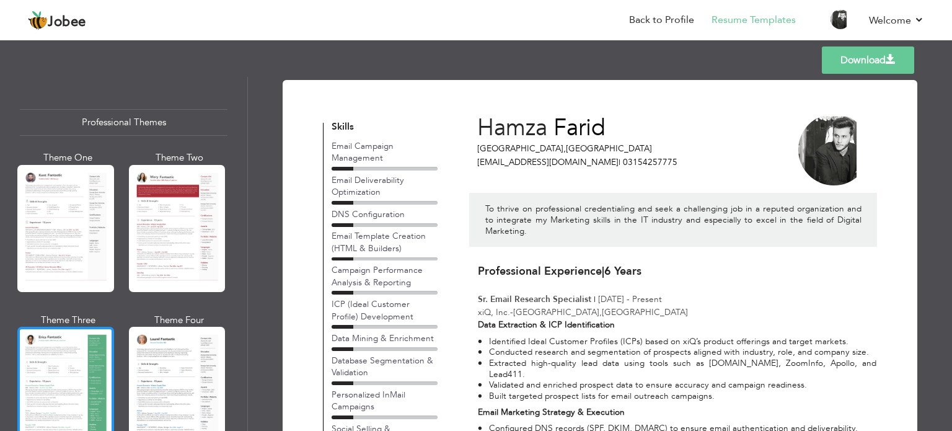
click at [45, 359] on div at bounding box center [65, 390] width 97 height 127
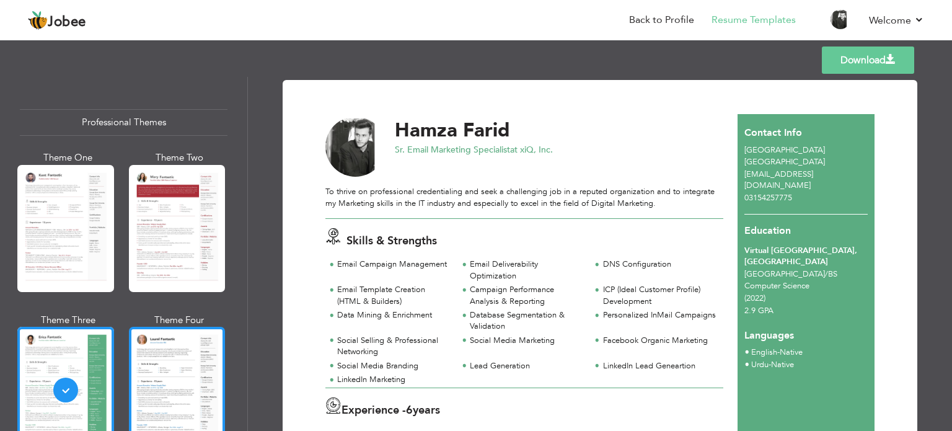
click at [169, 358] on div at bounding box center [177, 390] width 97 height 127
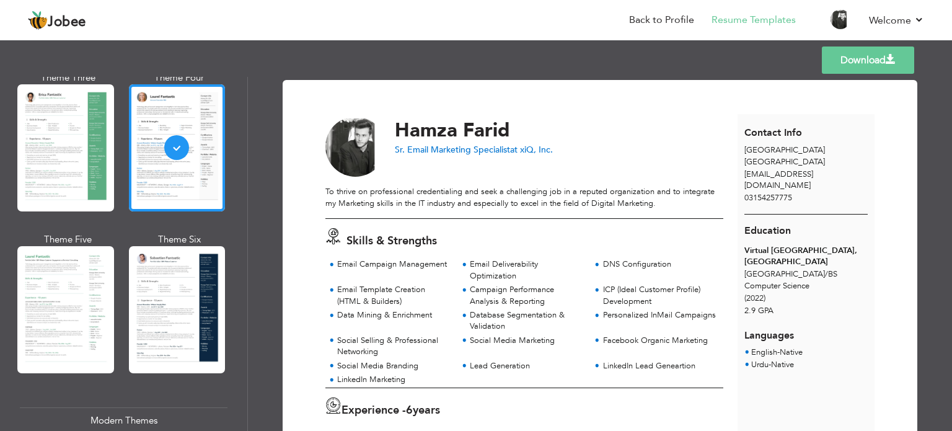
scroll to position [265, 0]
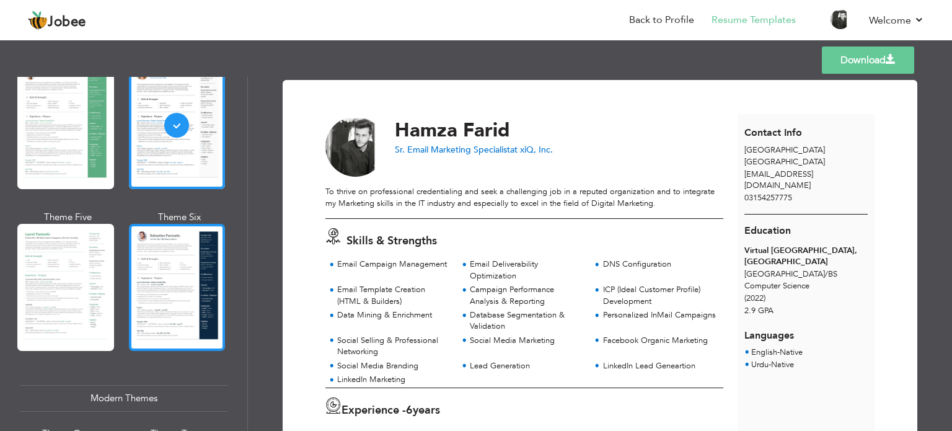
click at [182, 282] on div at bounding box center [177, 287] width 97 height 127
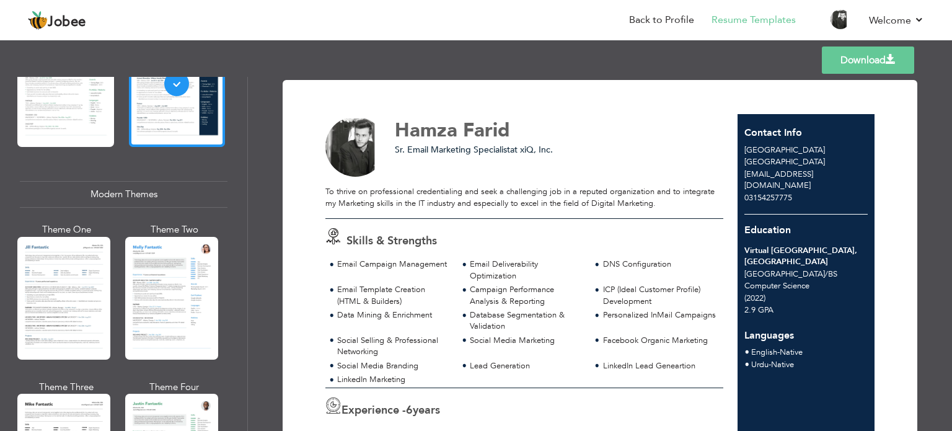
scroll to position [474, 0]
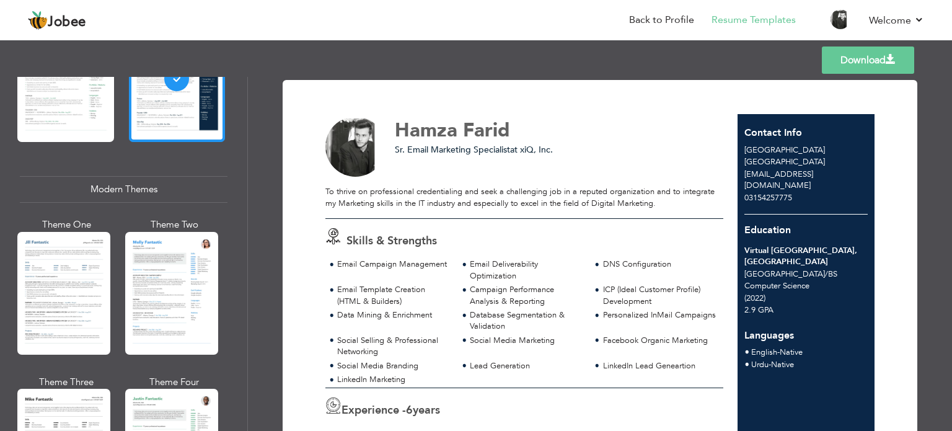
click at [182, 282] on div at bounding box center [171, 293] width 93 height 123
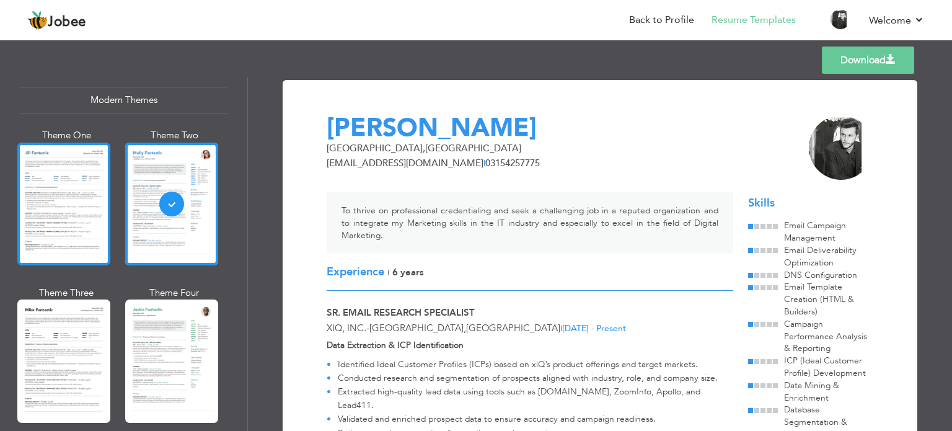
scroll to position [563, 0]
click at [96, 210] on div at bounding box center [63, 204] width 93 height 123
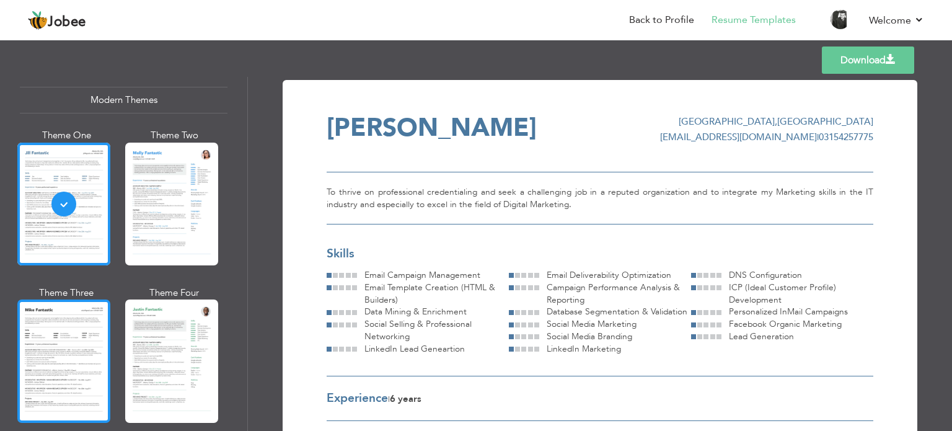
click at [66, 311] on div at bounding box center [63, 360] width 93 height 123
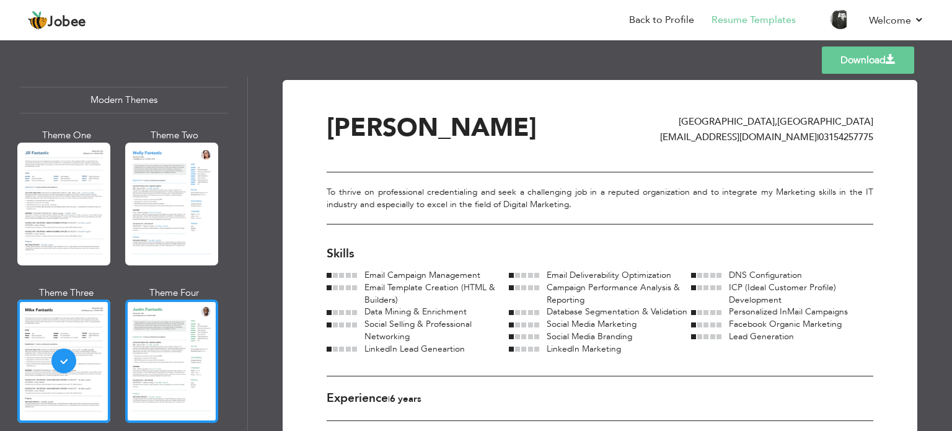
click at [159, 327] on div at bounding box center [171, 360] width 93 height 123
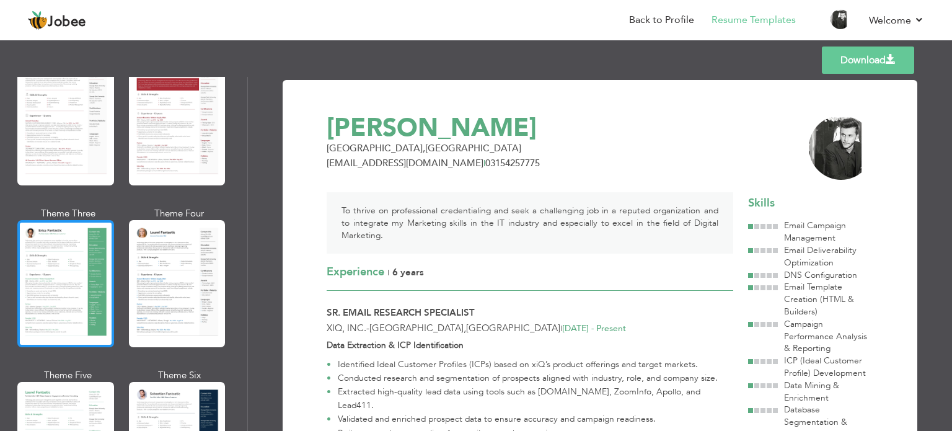
scroll to position [101, 0]
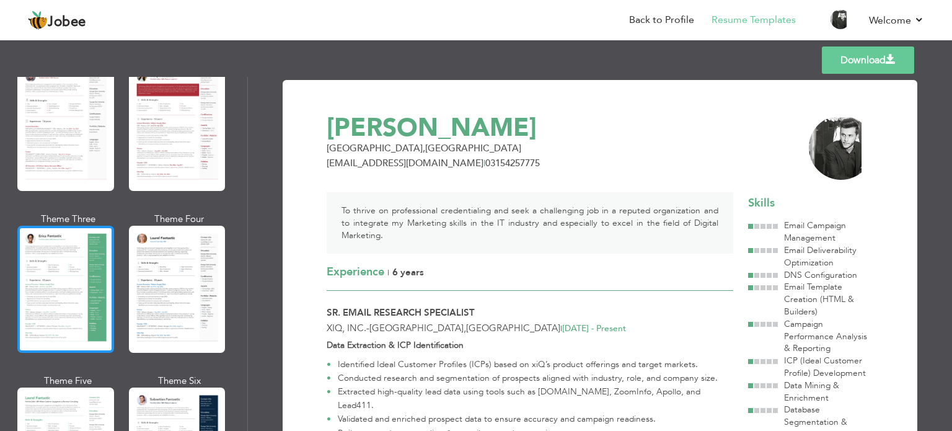
click at [76, 247] on div at bounding box center [65, 289] width 97 height 127
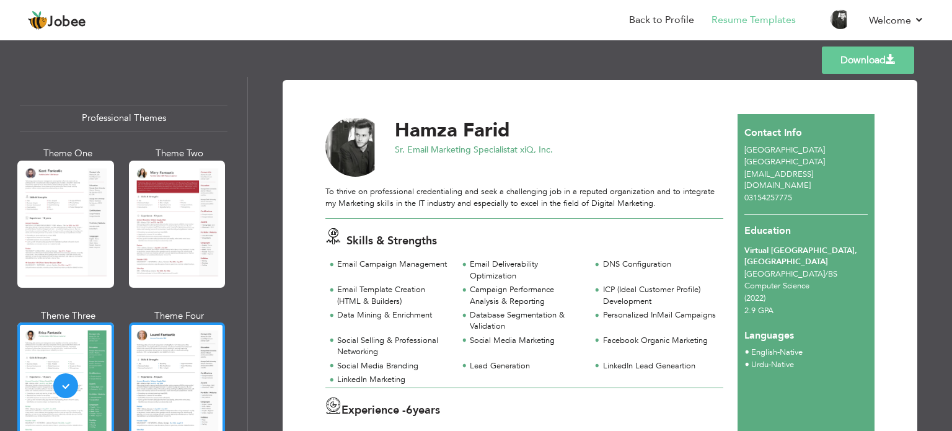
scroll to position [2, 0]
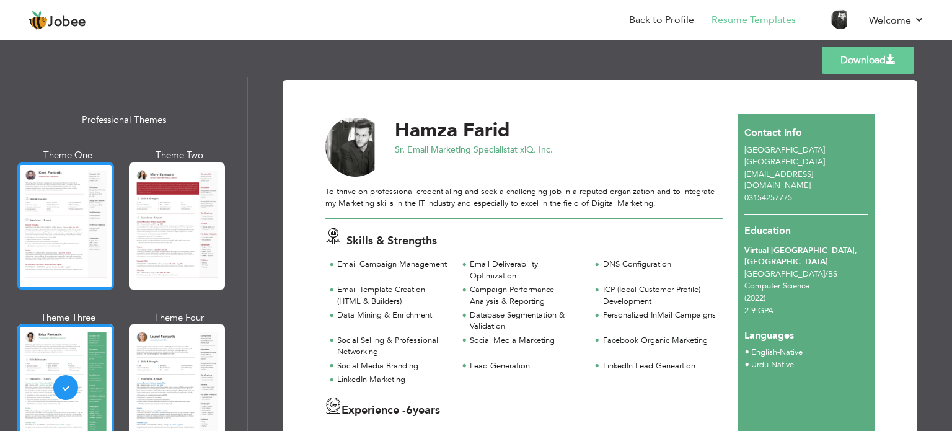
click at [72, 218] on div at bounding box center [65, 225] width 97 height 127
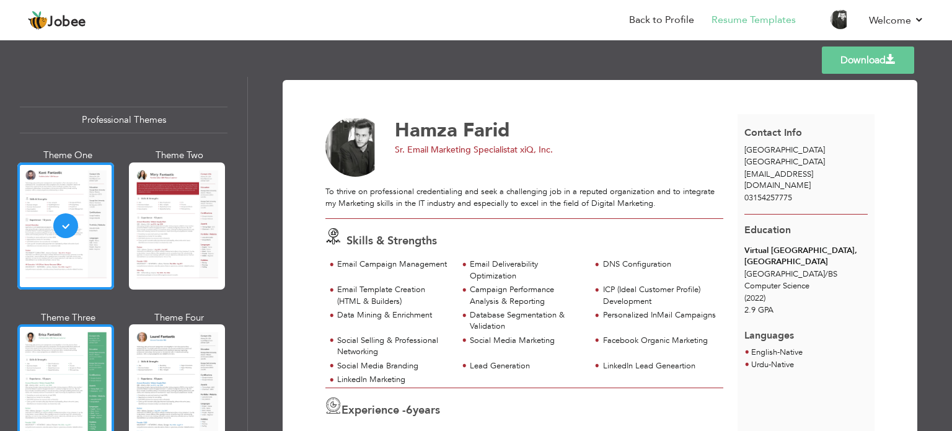
click at [85, 352] on div at bounding box center [65, 387] width 97 height 127
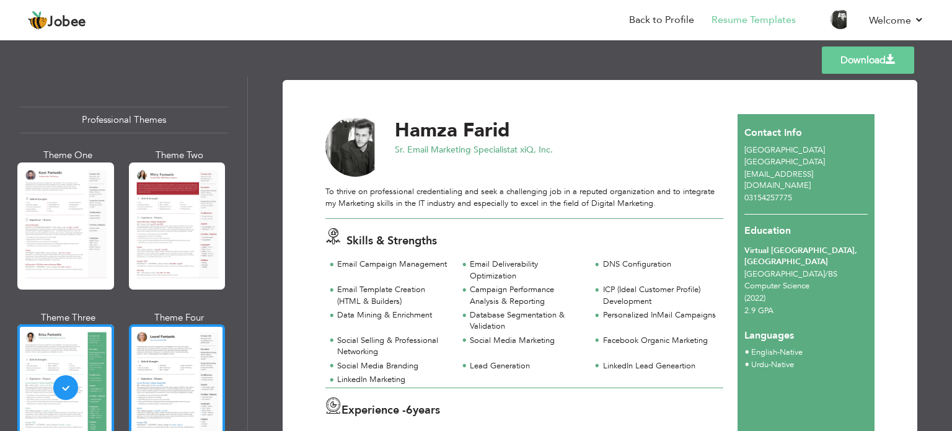
click at [186, 358] on div at bounding box center [177, 387] width 97 height 127
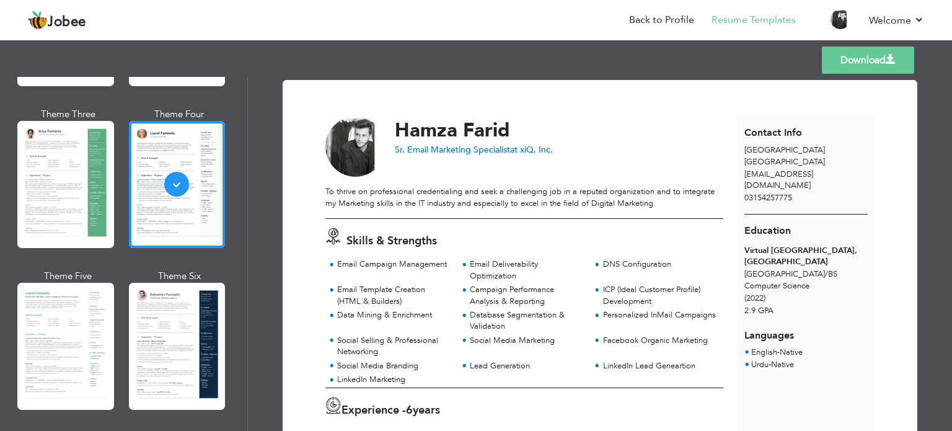
scroll to position [208, 0]
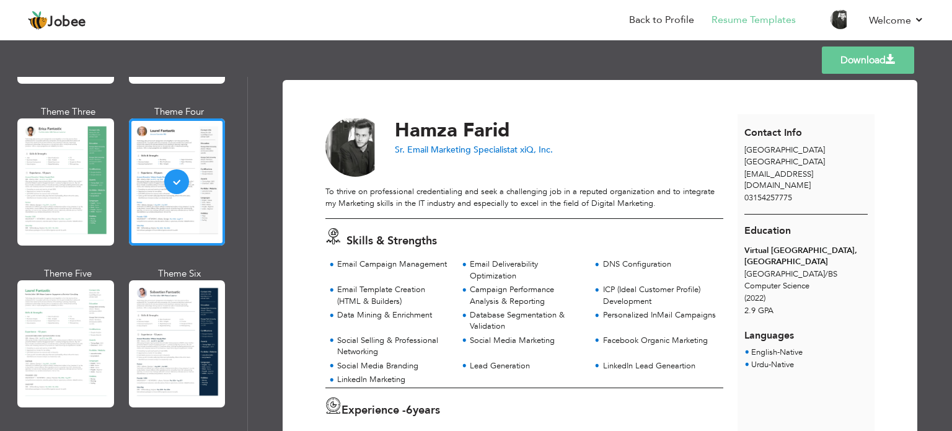
click at [137, 308] on div at bounding box center [177, 343] width 97 height 127
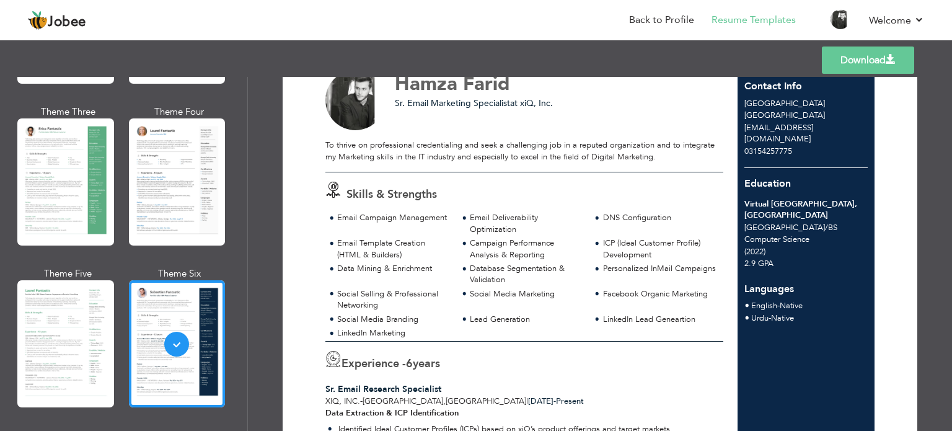
scroll to position [0, 0]
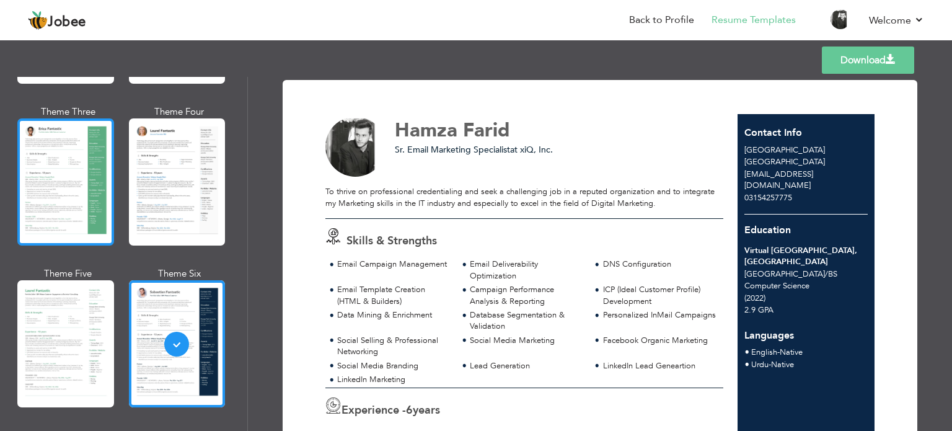
click at [95, 193] on div at bounding box center [65, 181] width 97 height 127
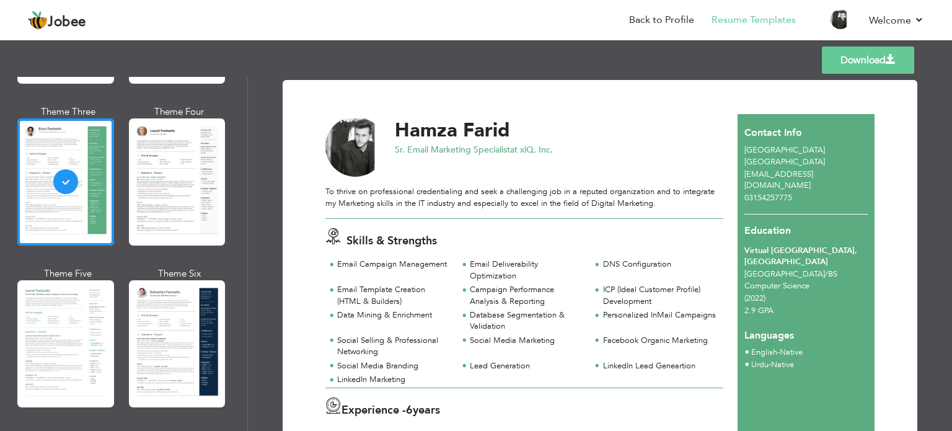
click at [863, 60] on link "Download" at bounding box center [868, 60] width 92 height 27
click at [668, 20] on link "Back to Profile" at bounding box center [661, 20] width 65 height 14
